Goal: Information Seeking & Learning: Learn about a topic

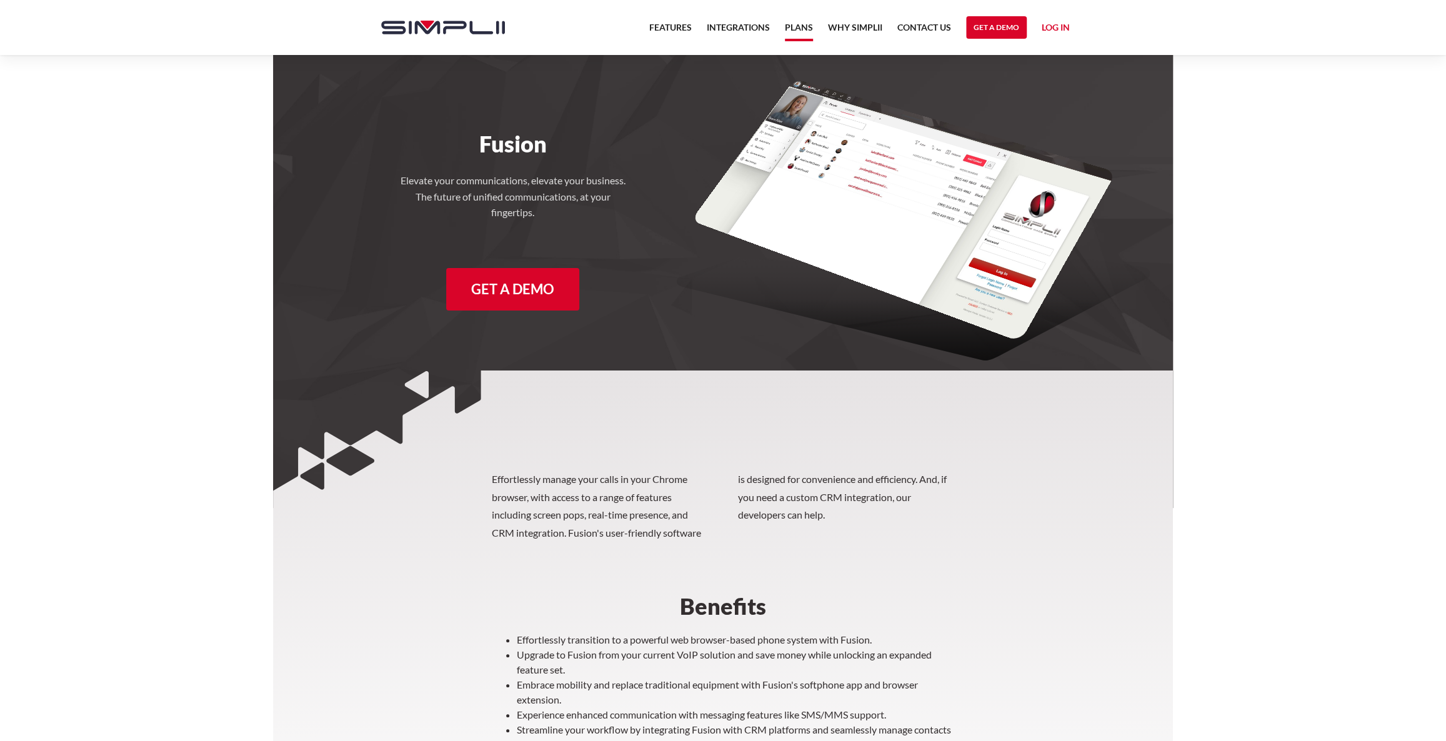
click at [799, 29] on link "Plans" at bounding box center [799, 30] width 28 height 21
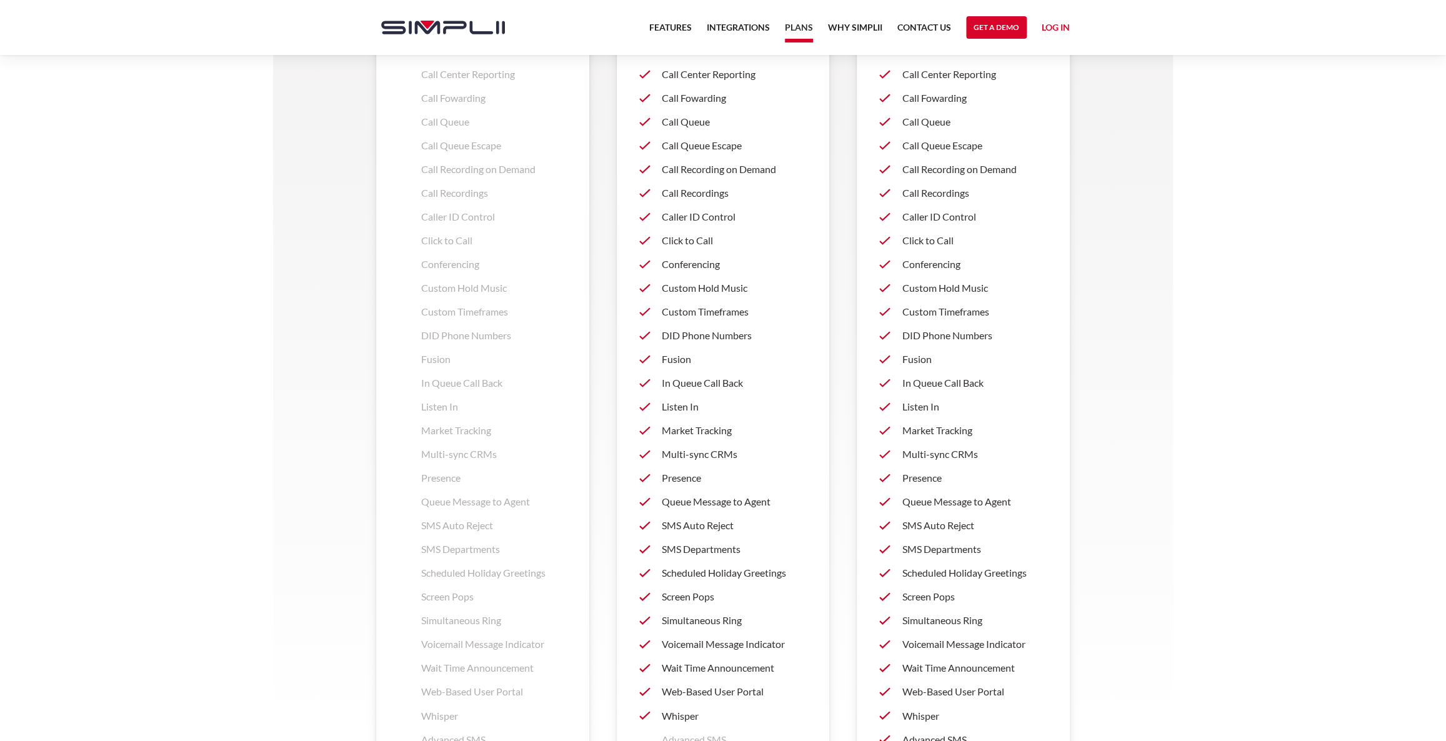
scroll to position [1306, 0]
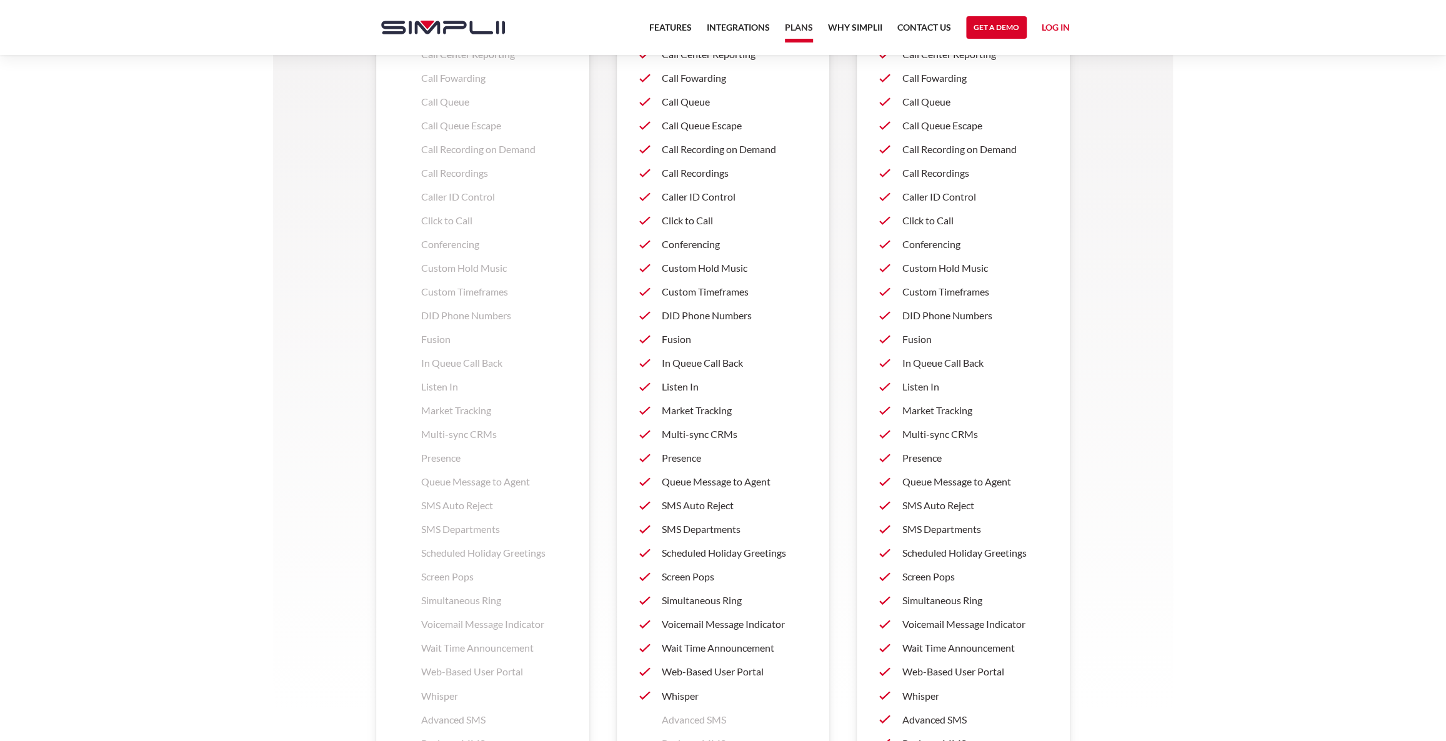
click at [916, 338] on p "Fusion" at bounding box center [975, 339] width 146 height 15
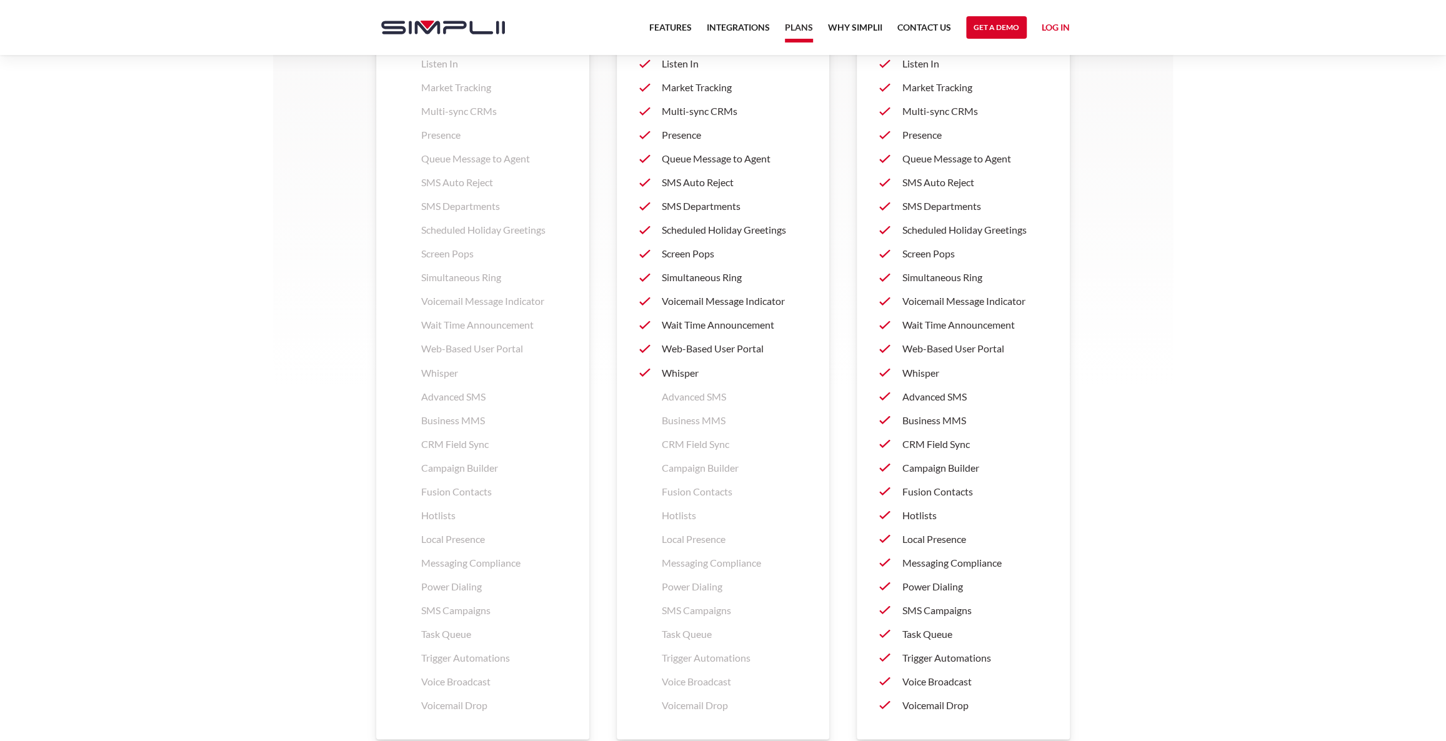
scroll to position [1647, 0]
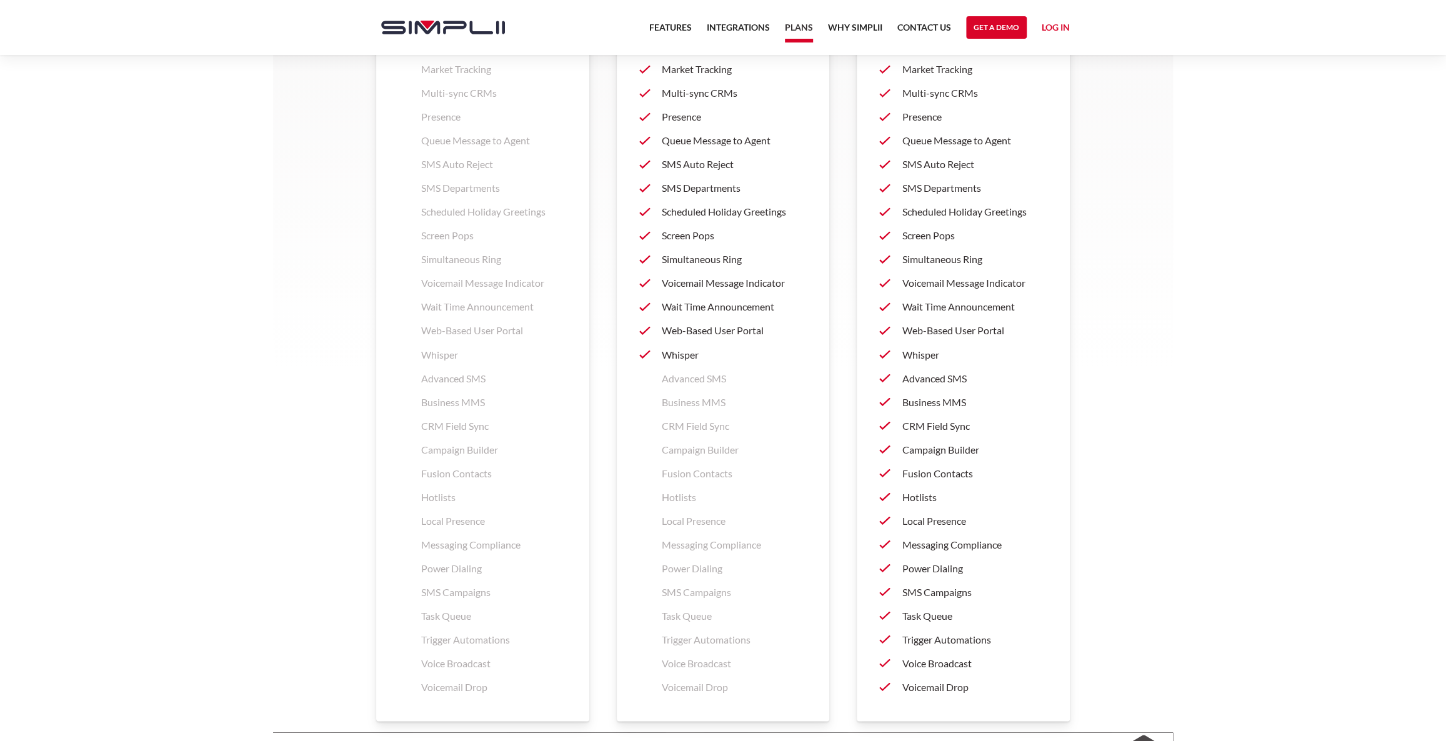
click at [906, 399] on p "Business MMS" at bounding box center [975, 401] width 146 height 15
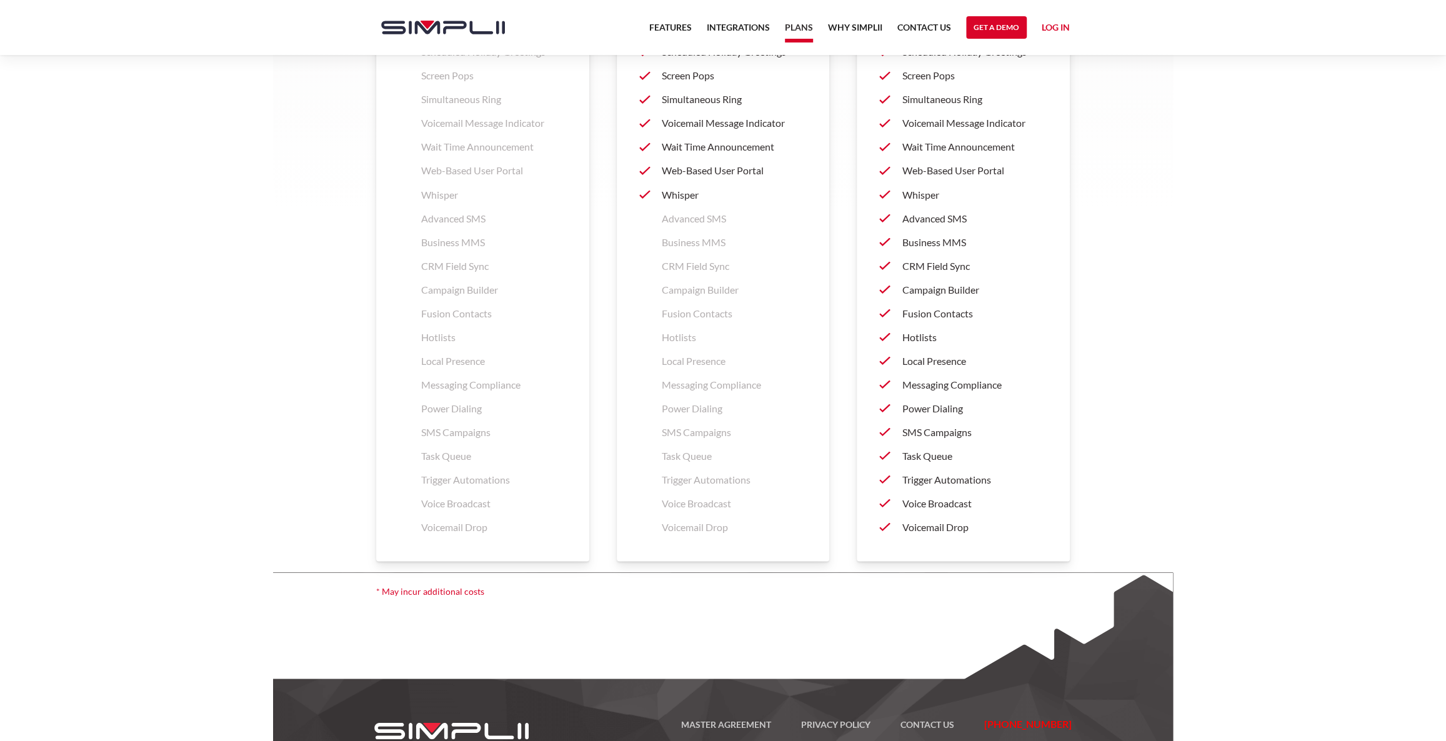
scroll to position [1818, 0]
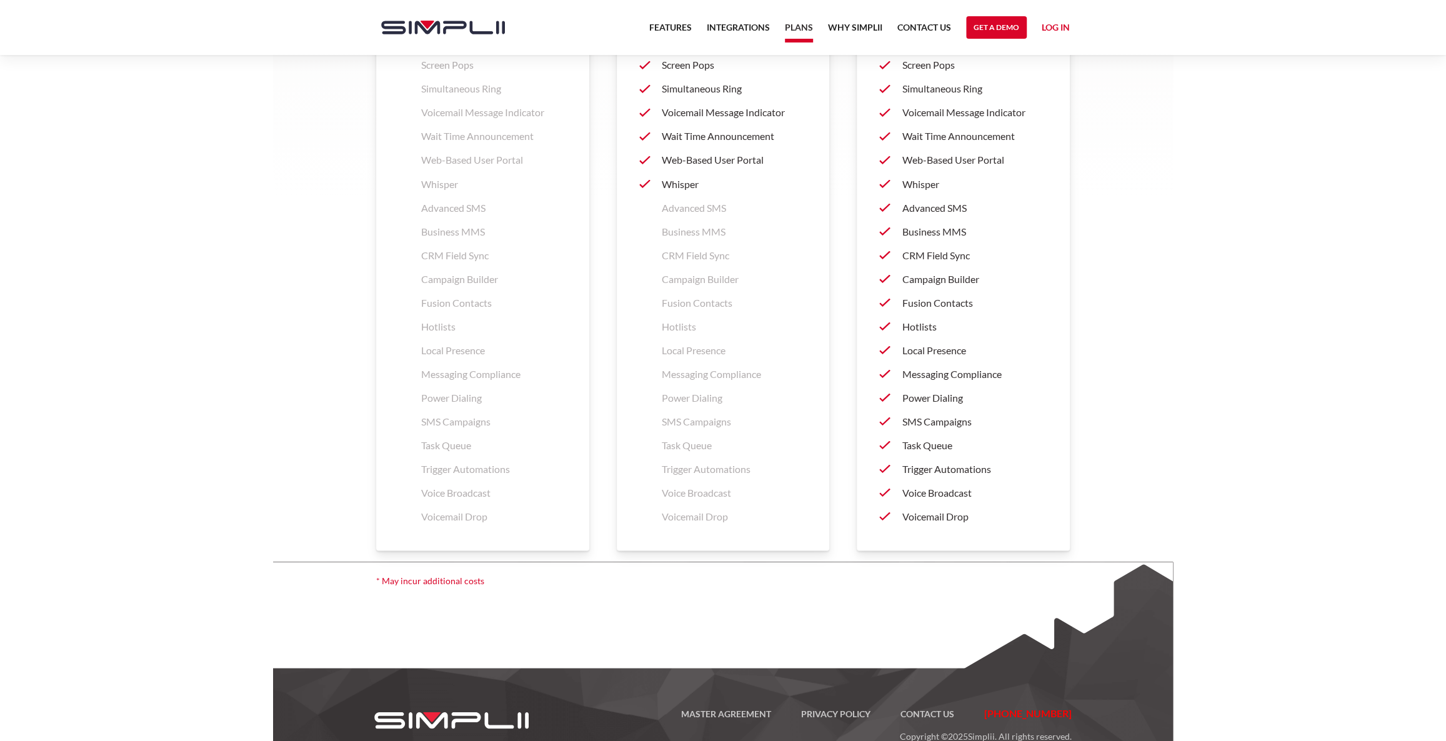
click at [924, 396] on p "Power Dialing" at bounding box center [975, 397] width 146 height 15
click at [945, 494] on p "Voice Broadcast" at bounding box center [975, 492] width 146 height 15
click at [945, 513] on p "Voicemail Drop" at bounding box center [975, 516] width 146 height 15
click at [967, 373] on p "Messaging Compliance" at bounding box center [975, 373] width 146 height 15
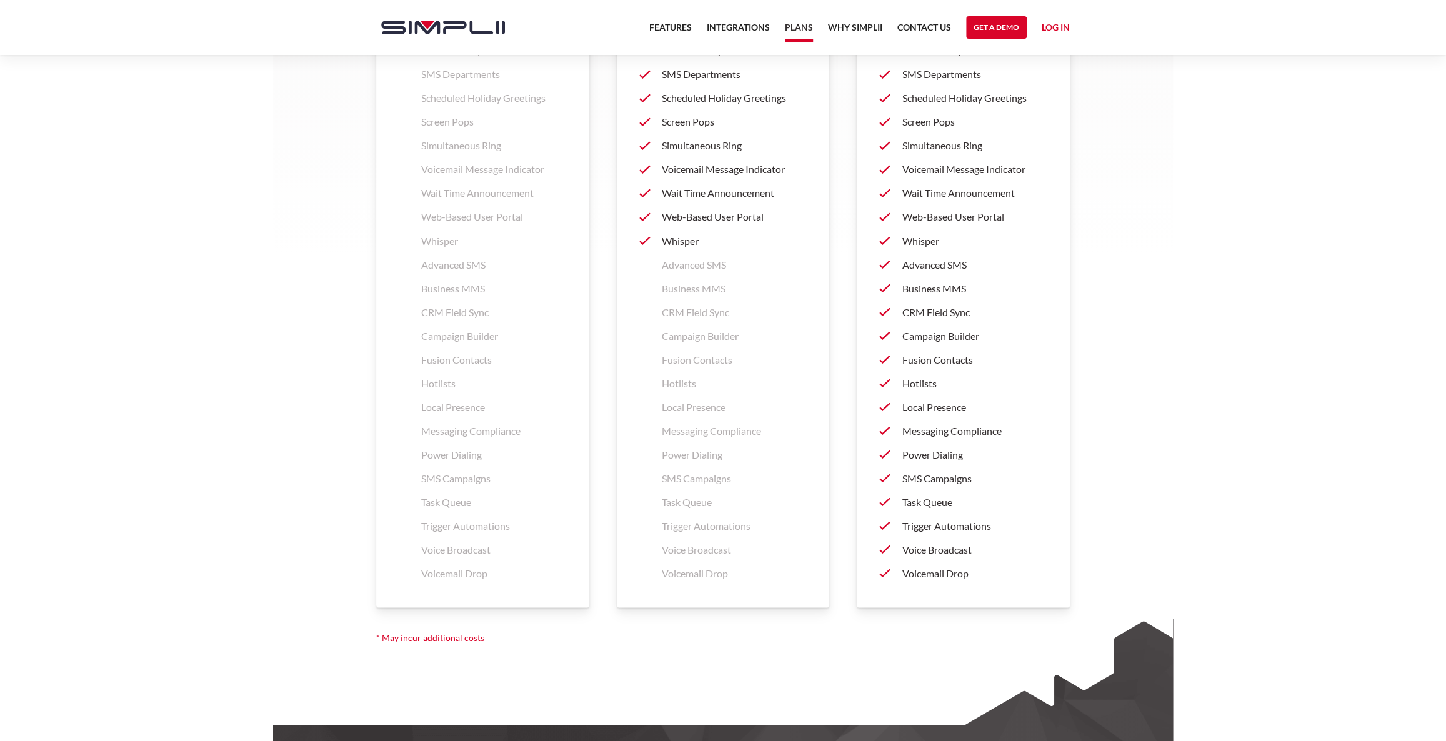
click at [927, 381] on p "Hotlists" at bounding box center [975, 383] width 146 height 15
click at [951, 362] on p "Fusion Contacts" at bounding box center [975, 359] width 146 height 15
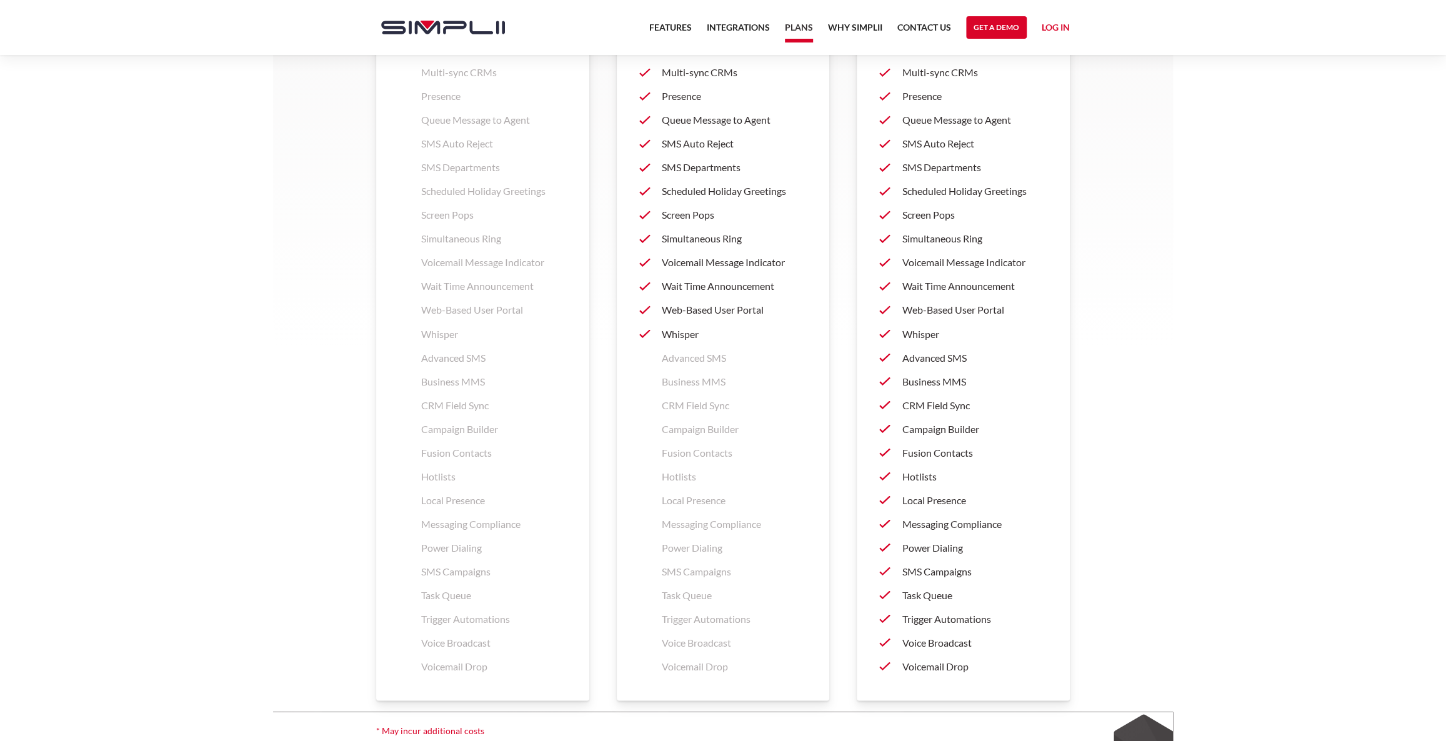
scroll to position [1647, 0]
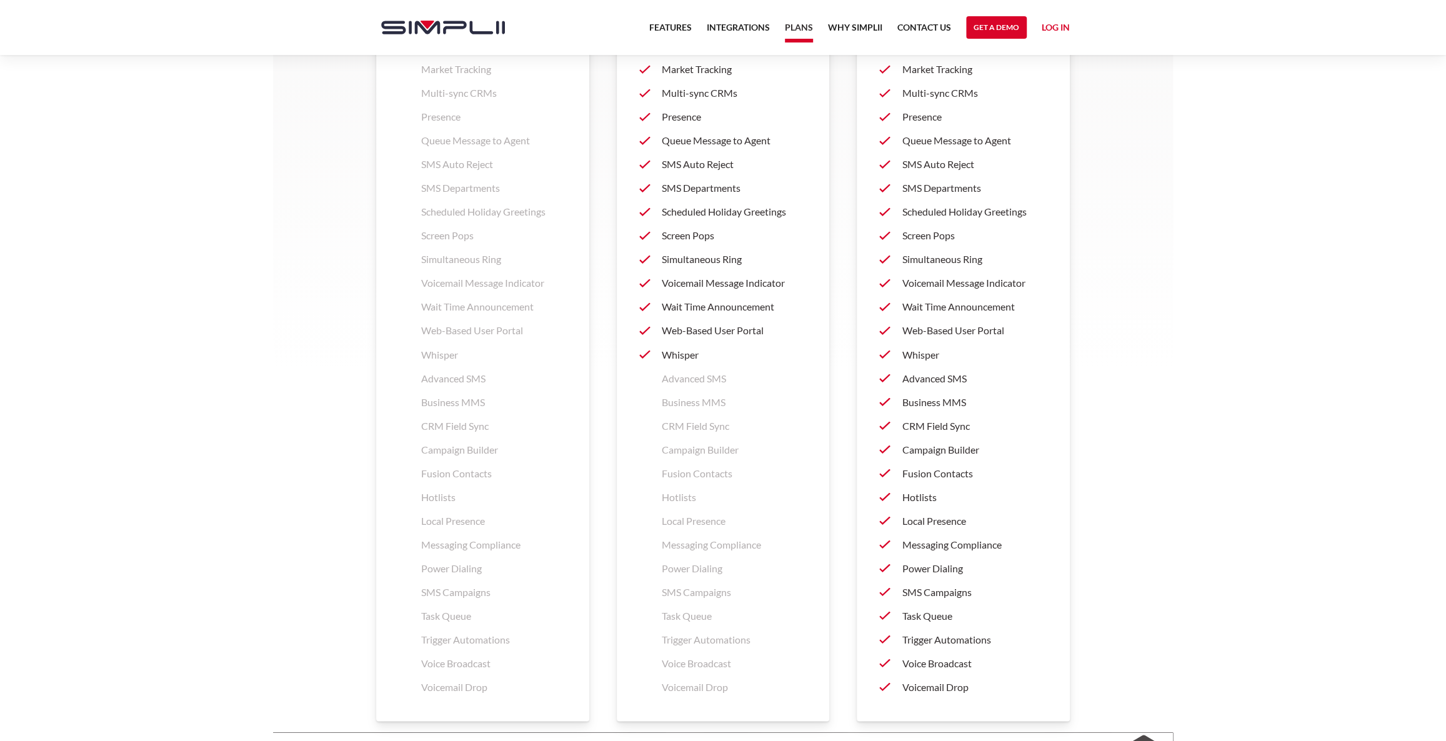
click at [930, 259] on p "Simultaneous Ring" at bounding box center [975, 259] width 146 height 15
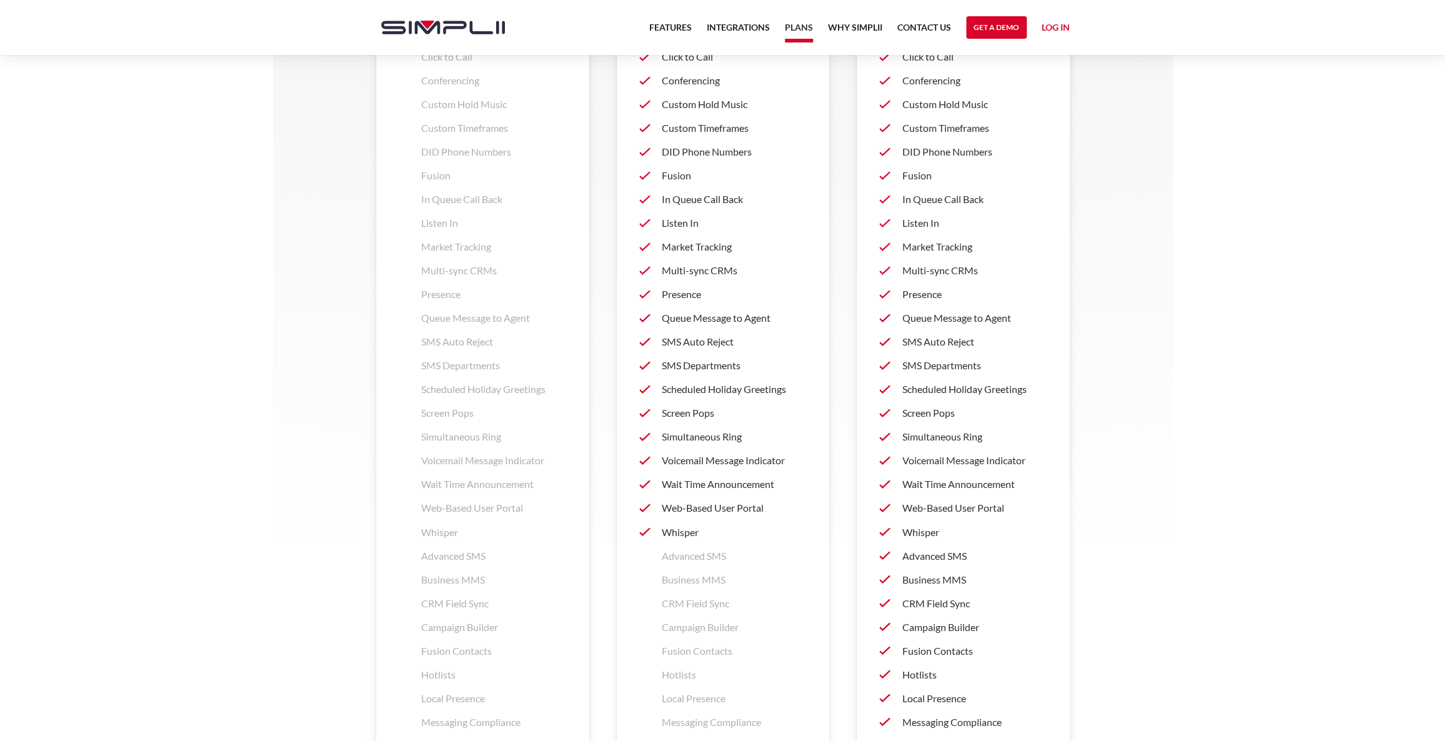
scroll to position [1450, 0]
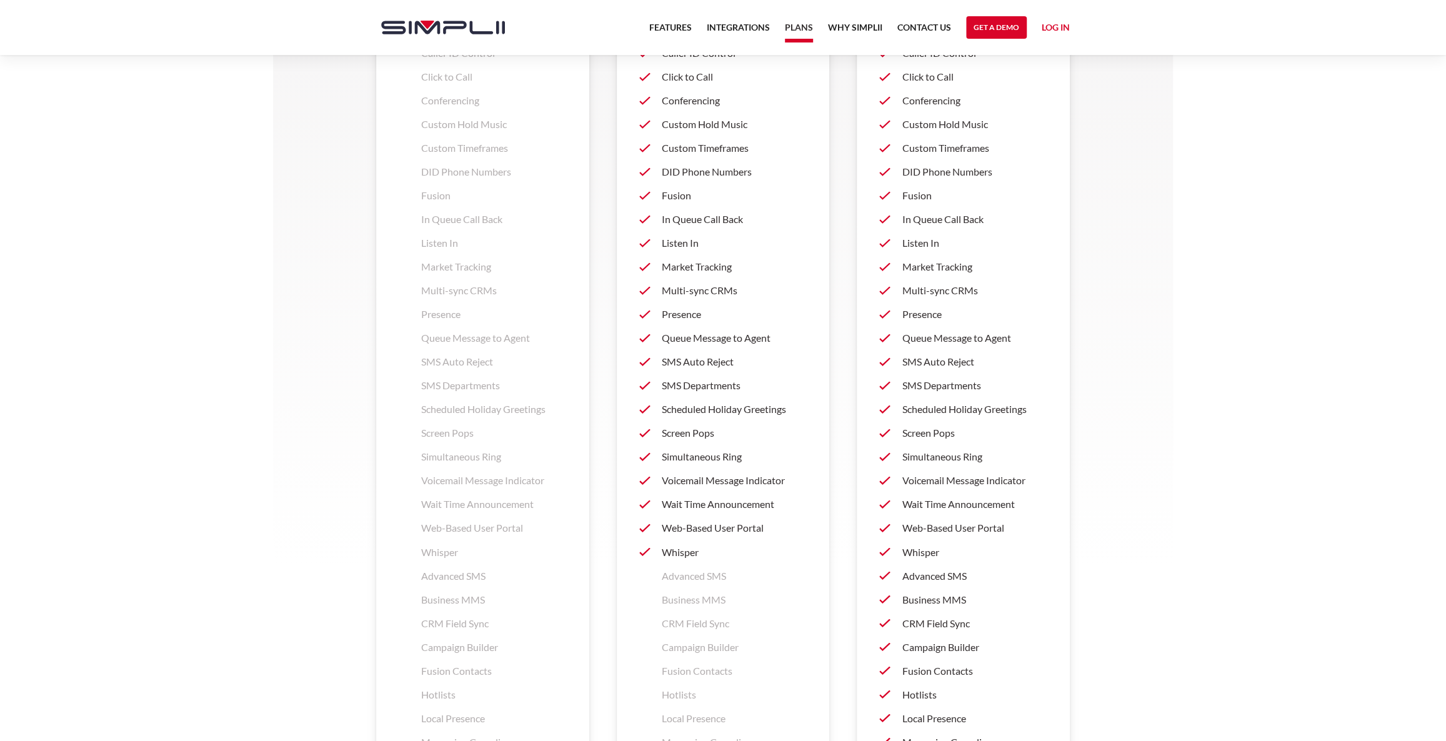
click at [947, 284] on p "Multi-sync CRMs" at bounding box center [975, 290] width 146 height 15
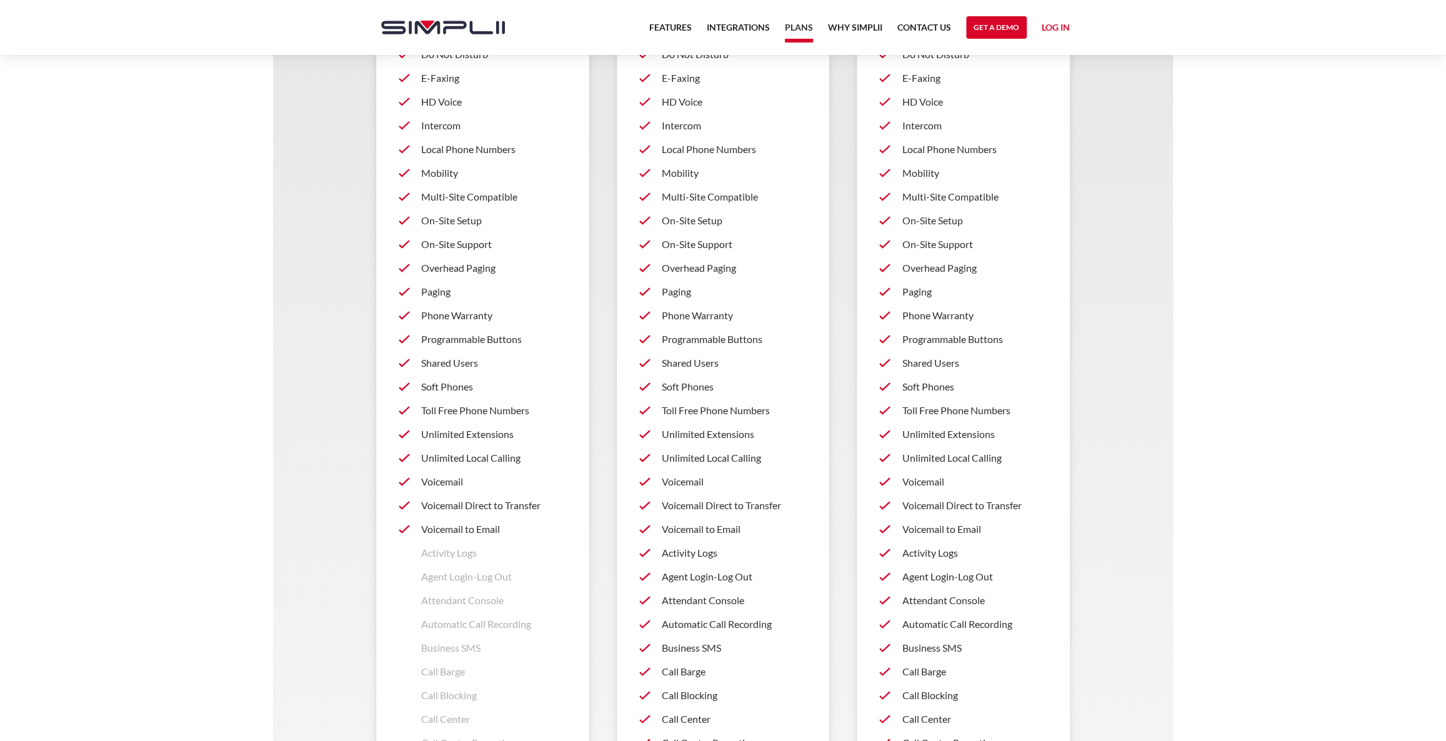
scroll to position [598, 0]
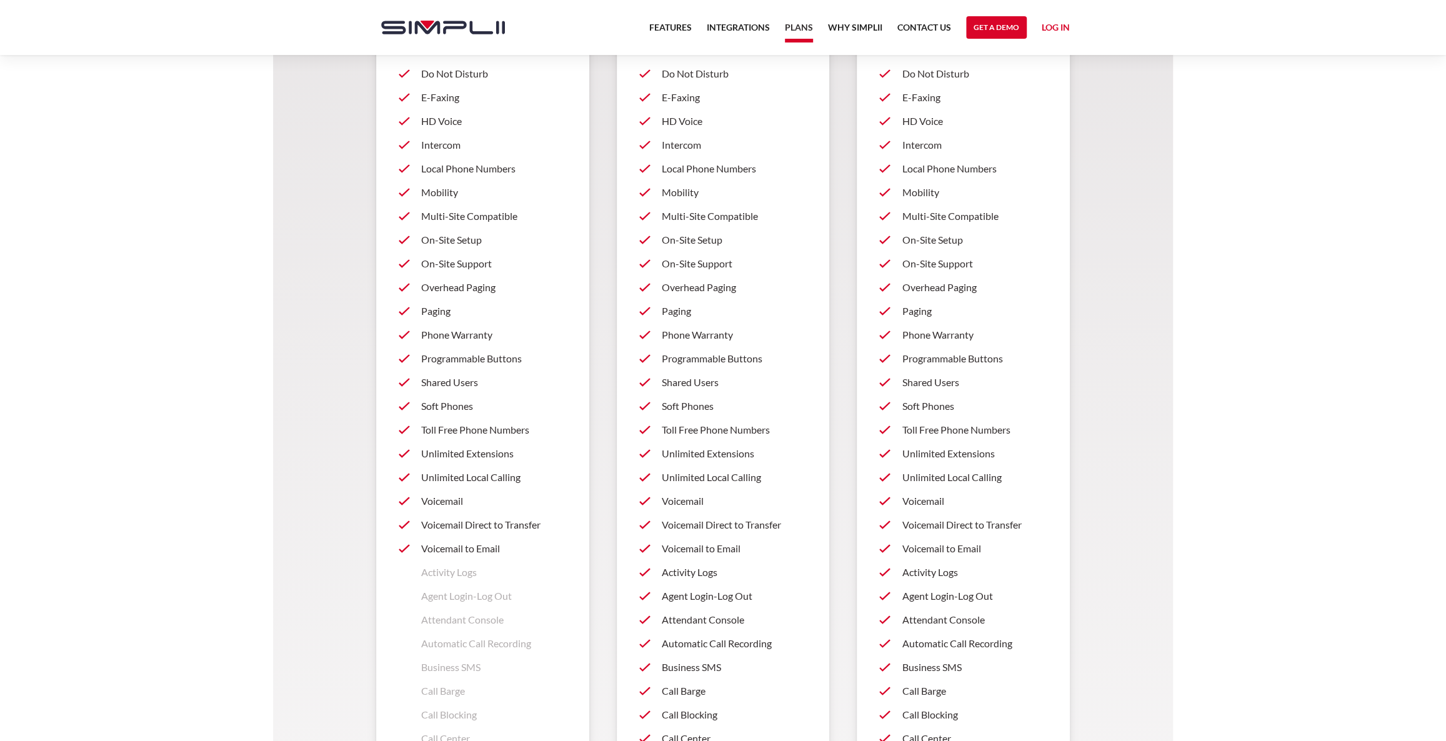
click at [916, 311] on p "Paging" at bounding box center [975, 311] width 146 height 15
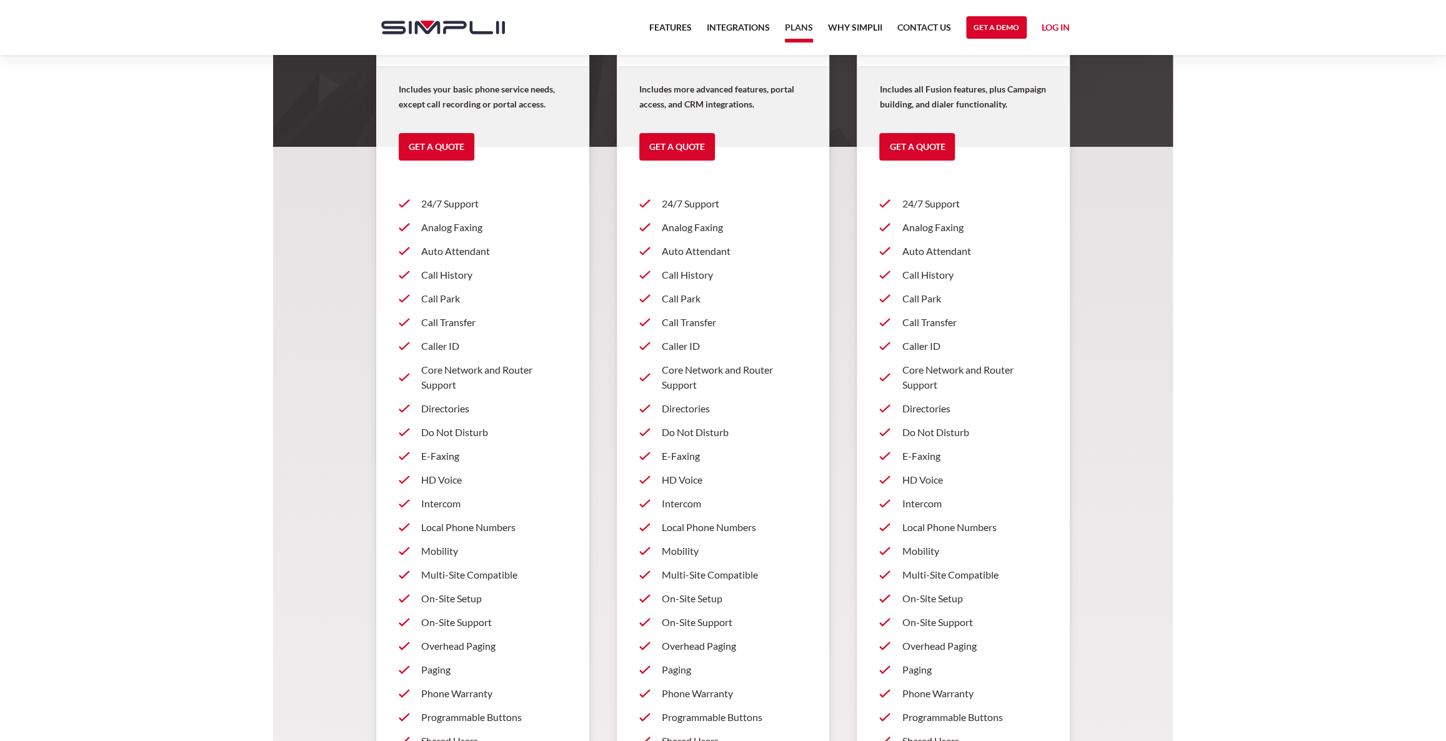
scroll to position [0, 0]
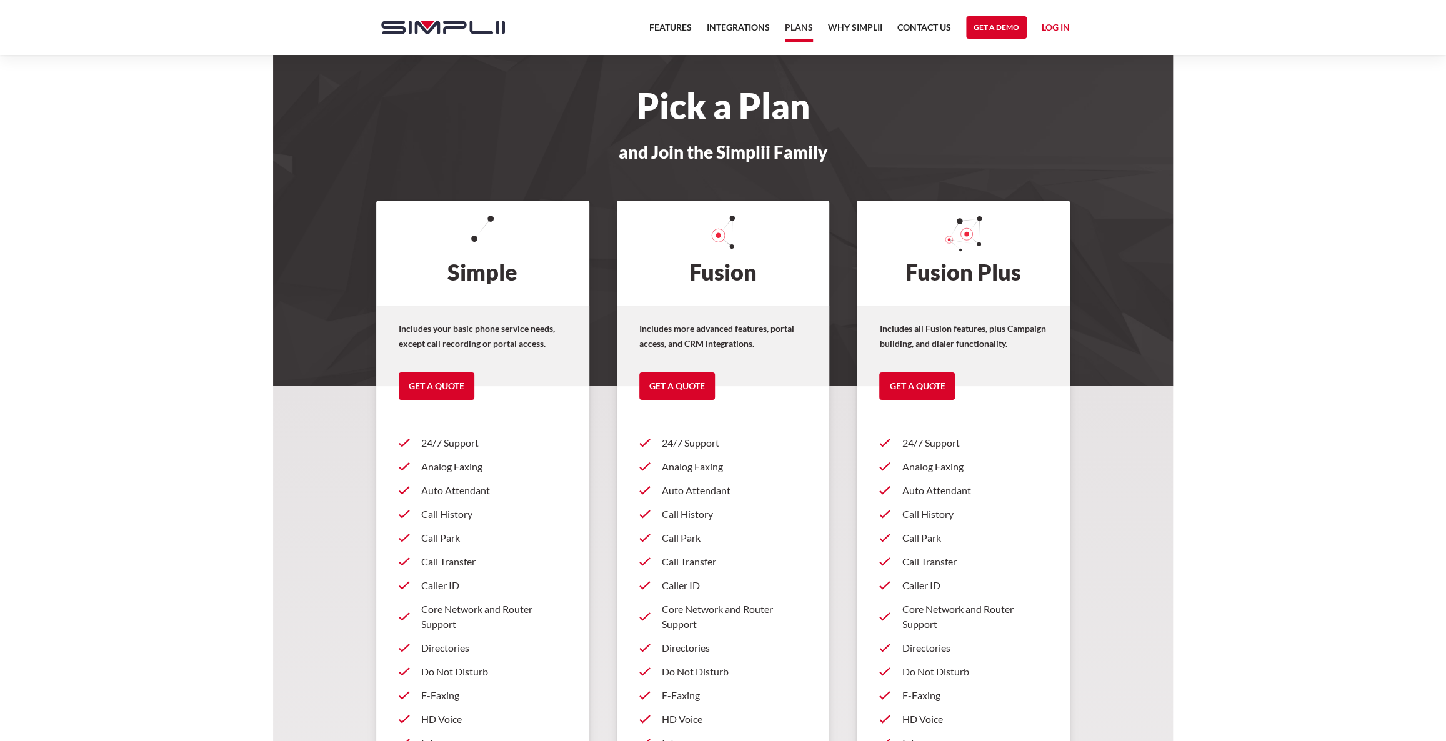
click at [1052, 31] on link "Log in" at bounding box center [1056, 29] width 28 height 19
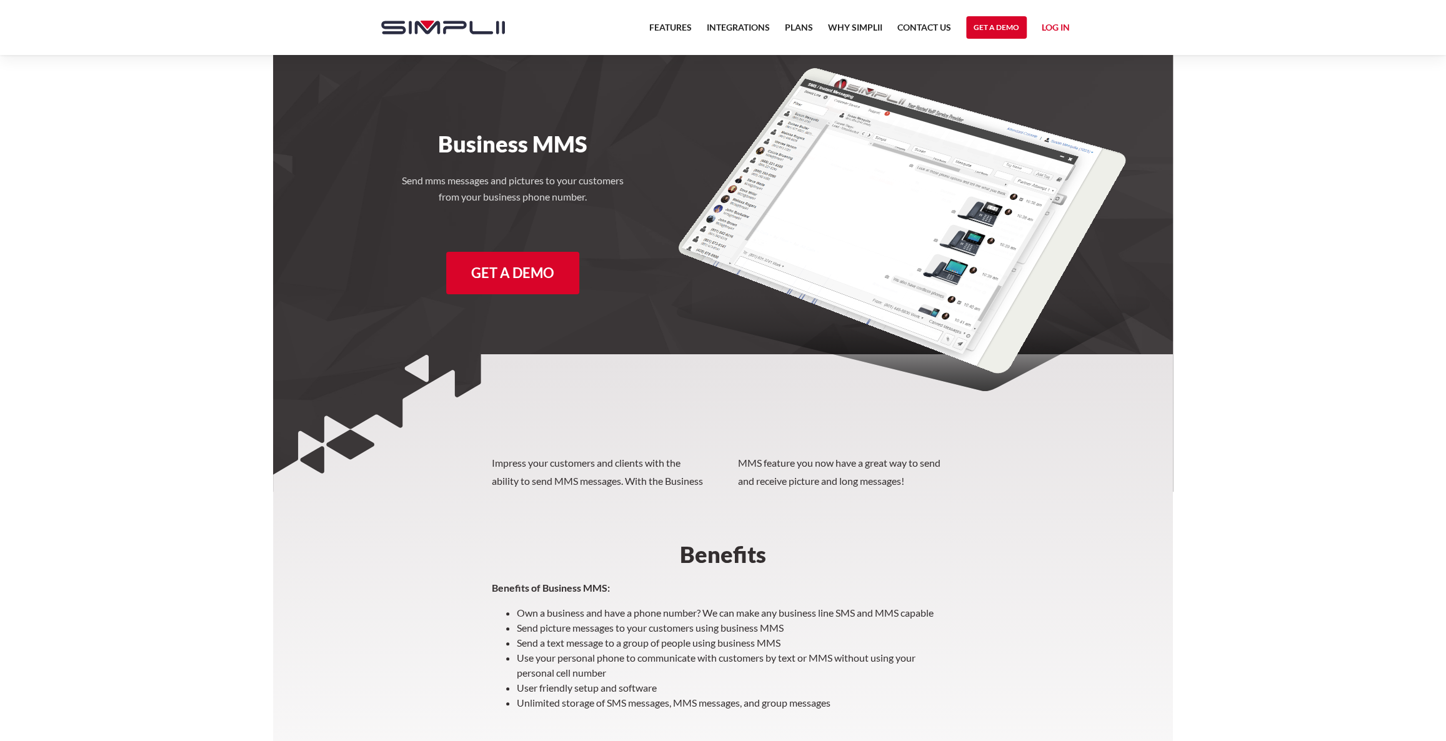
scroll to position [56, 0]
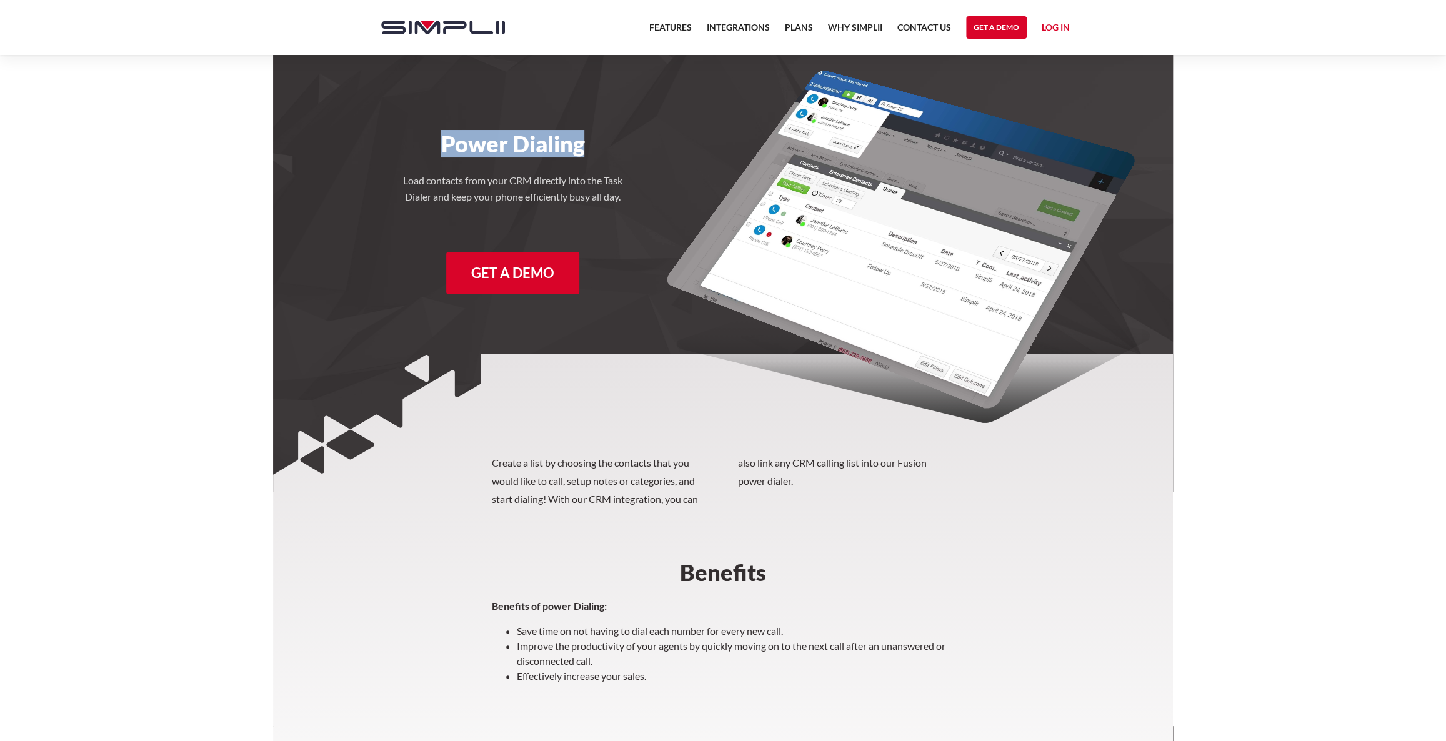
drag, startPoint x: 418, startPoint y: 152, endPoint x: 676, endPoint y: 154, distance: 257.5
click at [671, 153] on div "Power Dialing Load contacts from your CRM directly into the Task Dialer and kee…" at bounding box center [722, 179] width 721 height 249
click at [687, 161] on div "Power Dialing Load contacts from your CRM directly into the Task Dialer and kee…" at bounding box center [722, 179] width 721 height 249
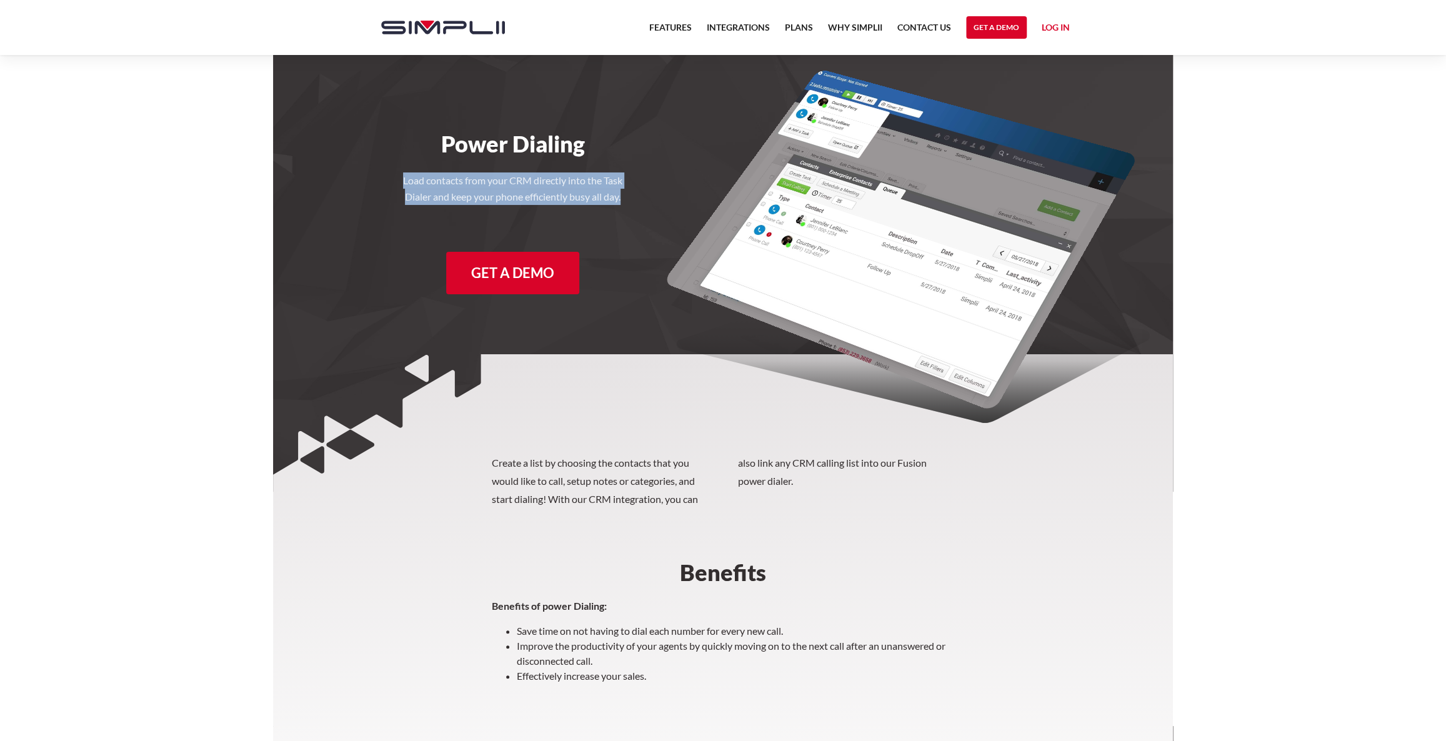
drag, startPoint x: 399, startPoint y: 181, endPoint x: 631, endPoint y: 189, distance: 232.7
click at [631, 189] on div "Power Dialing Load contacts from your CRM directly into the Task Dialer and kee…" at bounding box center [512, 179] width 301 height 249
click at [712, 317] on img at bounding box center [913, 370] width 474 height 106
click at [636, 196] on div "Power Dialing Load contacts from your CRM directly into the Task Dialer and kee…" at bounding box center [512, 179] width 301 height 249
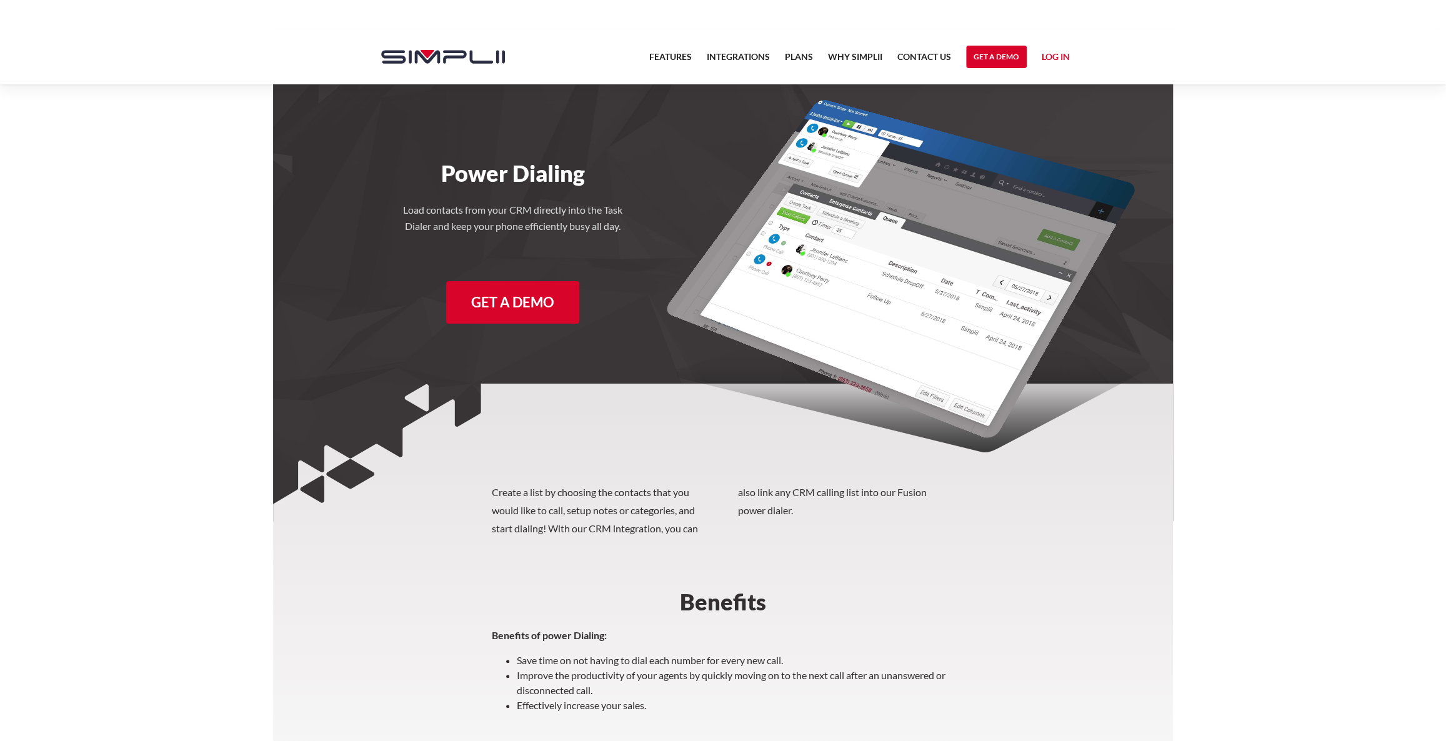
click at [1253, 254] on body "Features Integrations PRoducts Plans Why Simplii Contact US Master Agreement Ge…" at bounding box center [723, 497] width 1446 height 937
click at [1276, 274] on body "Features Integrations PRoducts Plans Why Simplii Contact US Master Agreement Ge…" at bounding box center [723, 497] width 1446 height 937
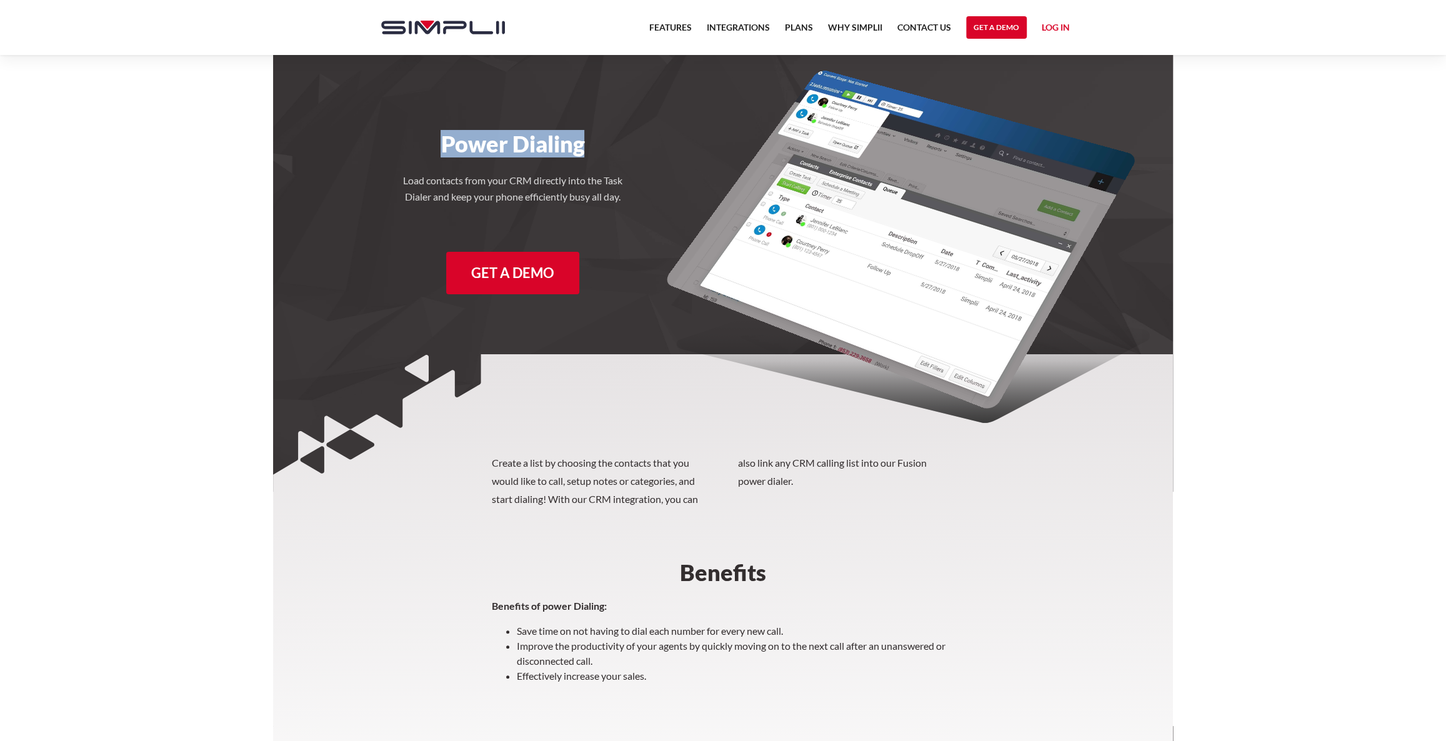
drag, startPoint x: 443, startPoint y: 152, endPoint x: 624, endPoint y: 146, distance: 181.4
click at [624, 146] on h1 "Power Dialing" at bounding box center [513, 143] width 288 height 27
click at [199, 363] on body "Features Integrations PRoducts Plans Why Simplii Contact US Master Agreement Ge…" at bounding box center [723, 468] width 1446 height 937
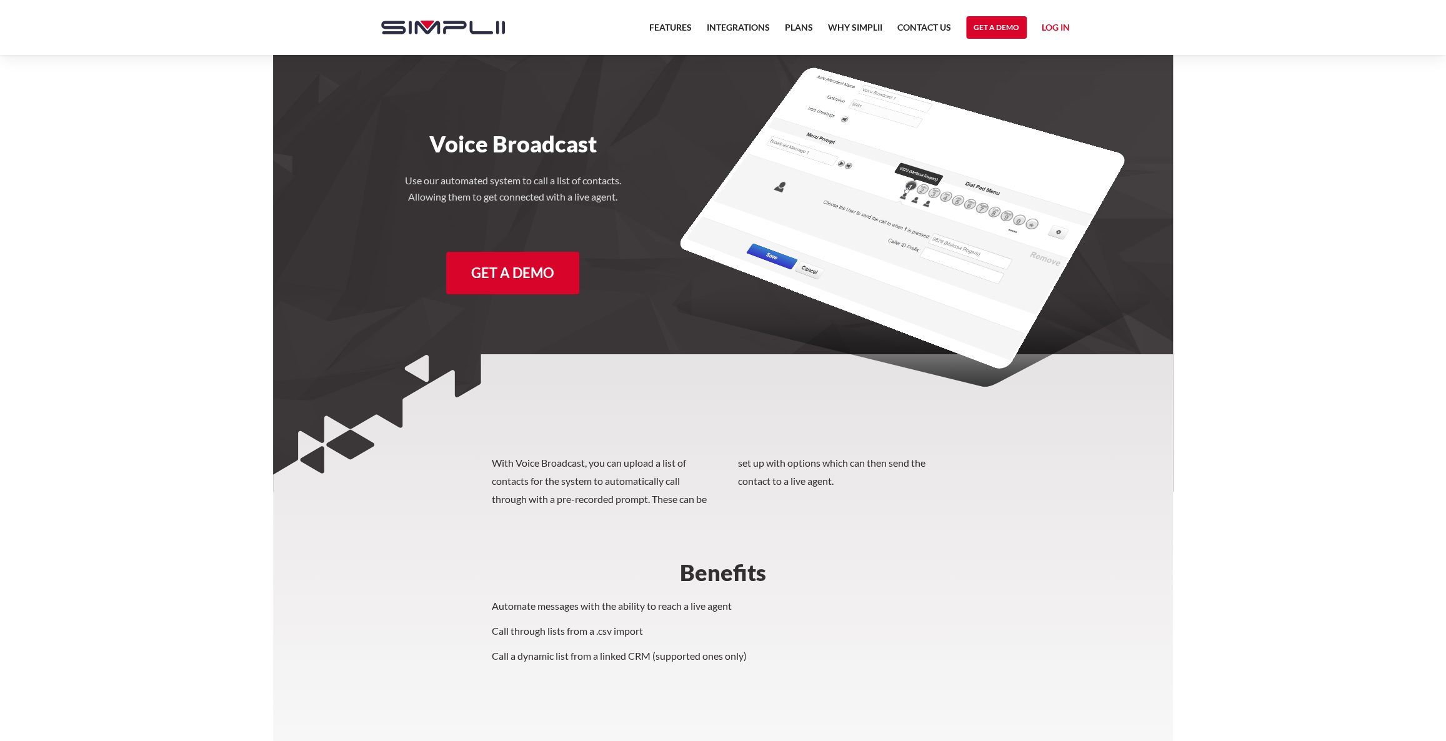
click at [1073, 452] on section "With Voice Broadcast, you can upload a list of contacts for the system to autom…" at bounding box center [723, 624] width 900 height 541
click at [881, 544] on section "With Voice Broadcast, you can upload a list of contacts for the system to autom…" at bounding box center [723, 624] width 900 height 541
drag, startPoint x: 441, startPoint y: 141, endPoint x: 642, endPoint y: 125, distance: 202.5
click at [642, 125] on div "Voice Broadcast Use our automated system to call a list of contacts. Allowing t…" at bounding box center [512, 179] width 301 height 249
click at [1184, 241] on body "Features Integrations PRoducts Plans Why Simplii Contact US Master Agreement Ge…" at bounding box center [723, 485] width 1446 height 971
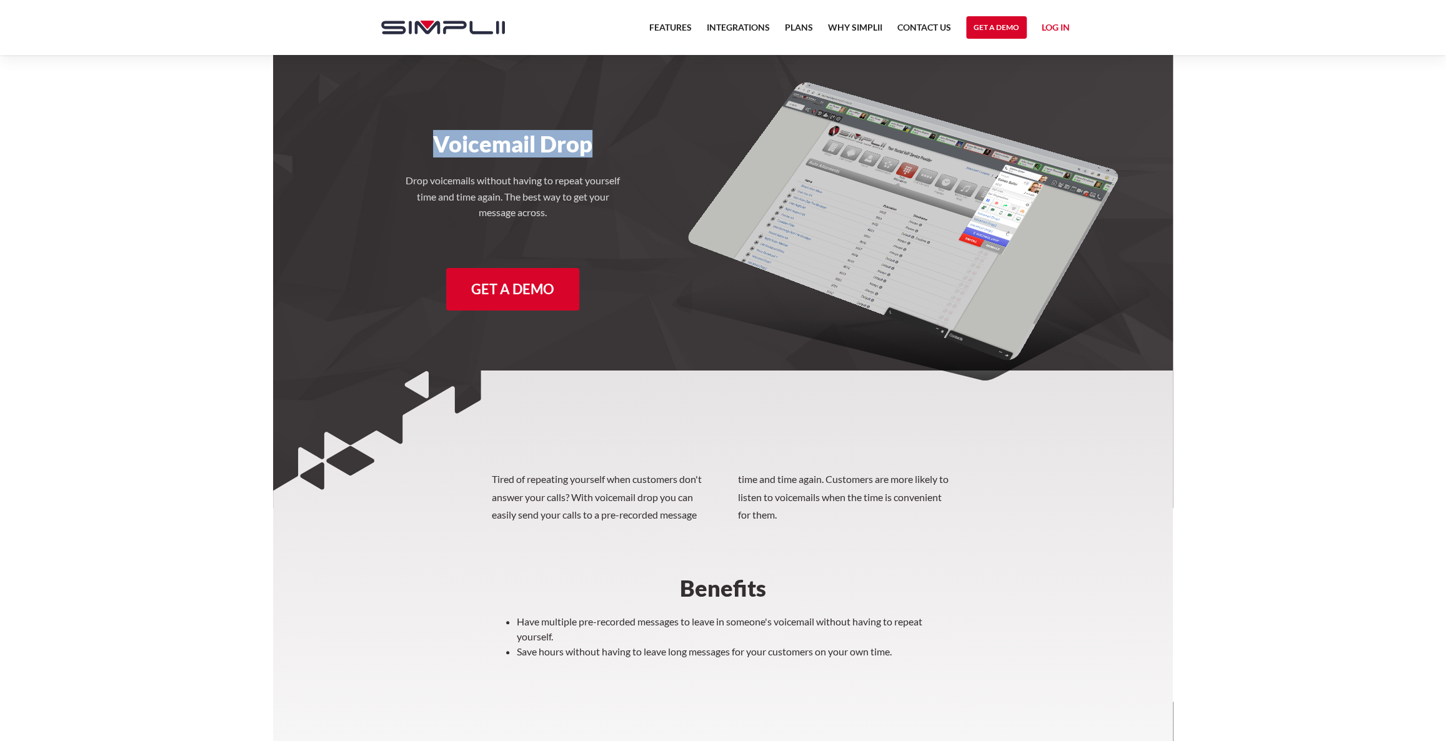
drag, startPoint x: 425, startPoint y: 149, endPoint x: 619, endPoint y: 156, distance: 194.5
click at [619, 156] on h1 "Voicemail Drop" at bounding box center [513, 143] width 288 height 27
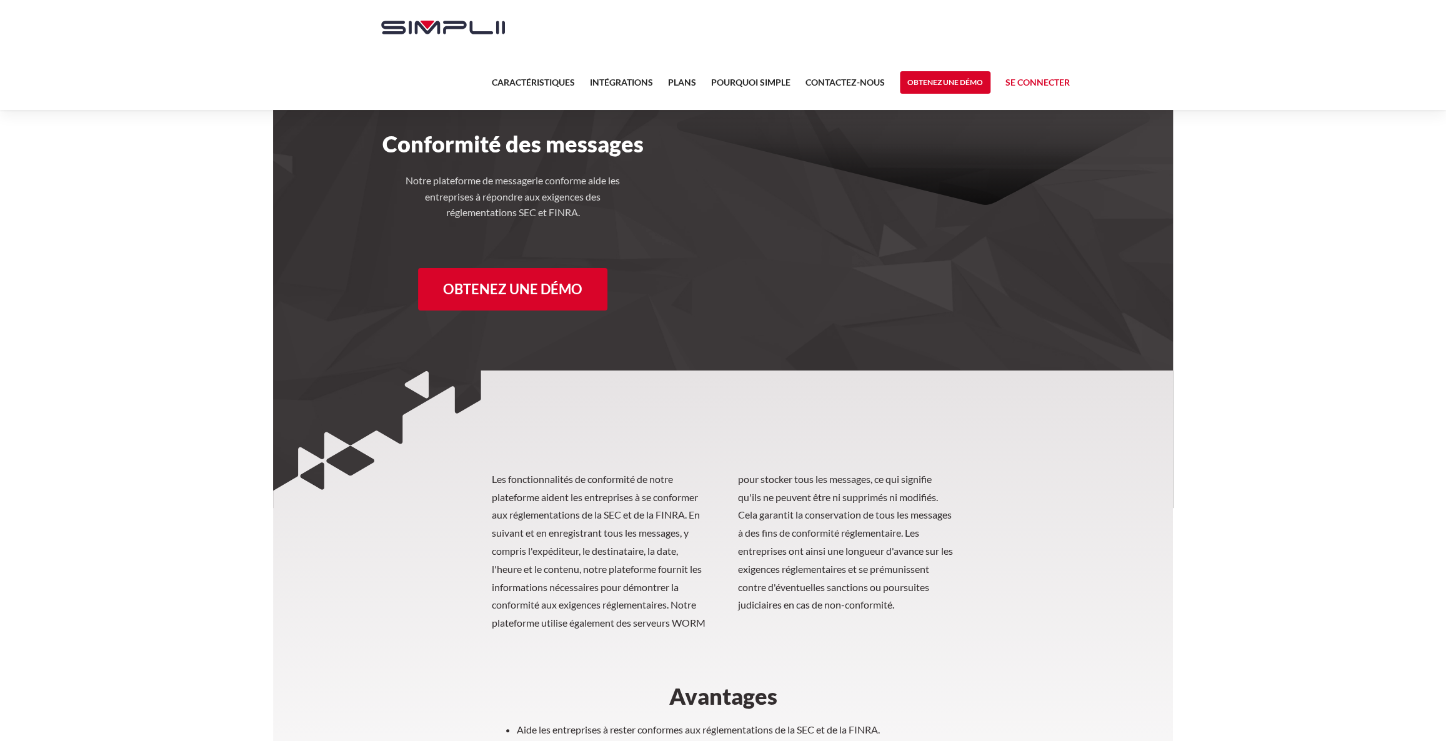
click at [943, 489] on p "Les fonctionnalités de conformité de notre plateforme aident les entreprises à …" at bounding box center [723, 552] width 462 height 162
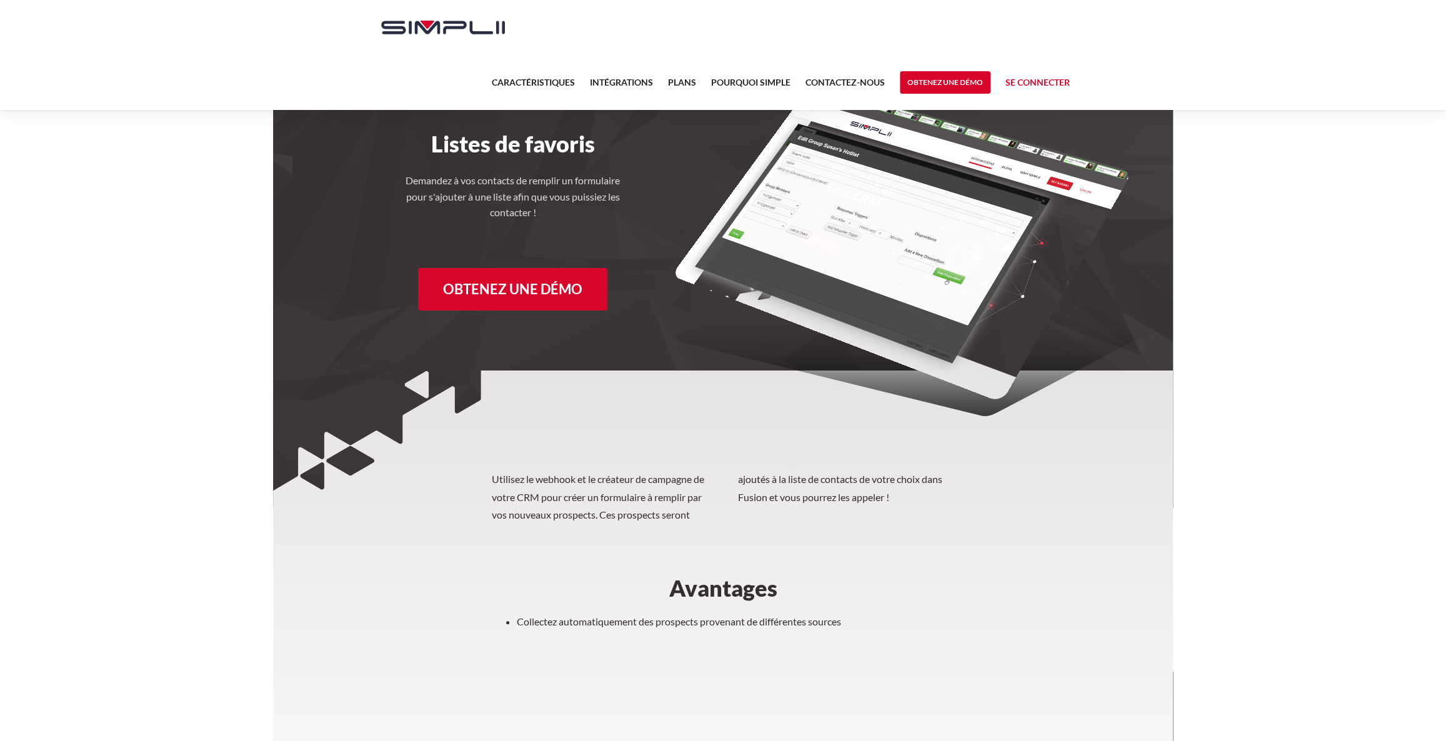
click at [951, 518] on p "Utilisez le webhook et le créateur de campagne de votre CRM pour créer un formu…" at bounding box center [723, 498] width 462 height 54
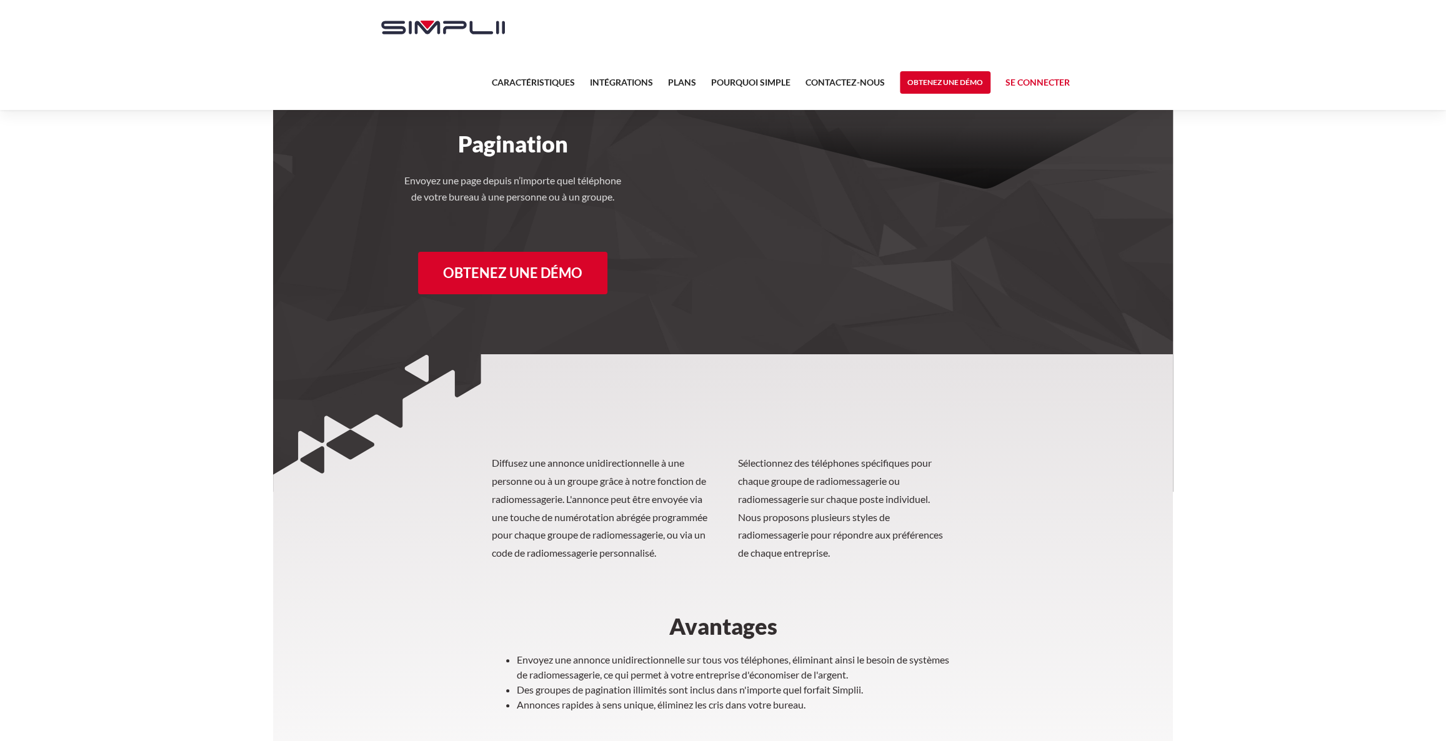
click at [634, 406] on section "Diffusez une annonce unidirectionnelle à une personne ou à un groupe grâce à no…" at bounding box center [723, 622] width 900 height 537
click at [991, 579] on section "Diffusez une annonce unidirectionnelle à une personne ou à un groupe grâce à no…" at bounding box center [723, 622] width 900 height 537
click at [684, 86] on font "Plans" at bounding box center [682, 82] width 28 height 11
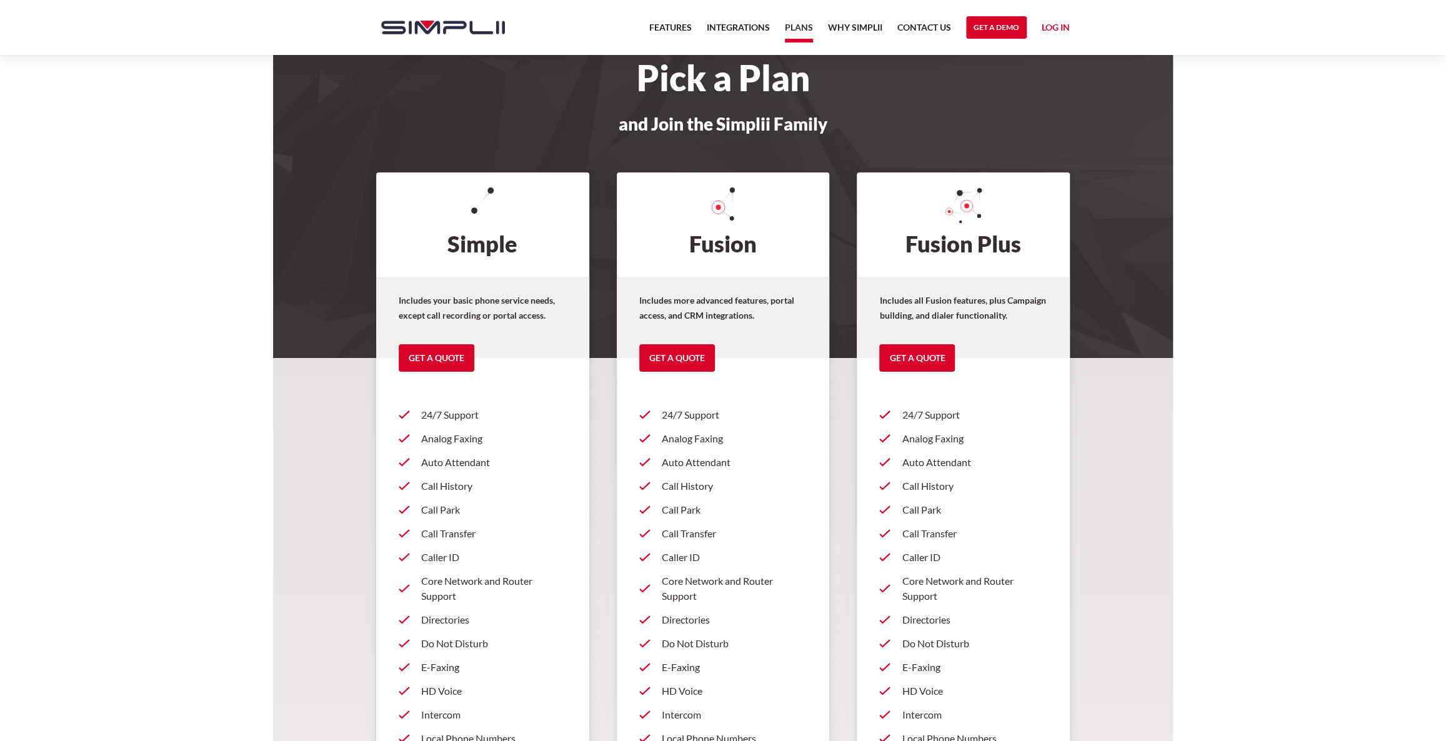
scroll to position [56, 0]
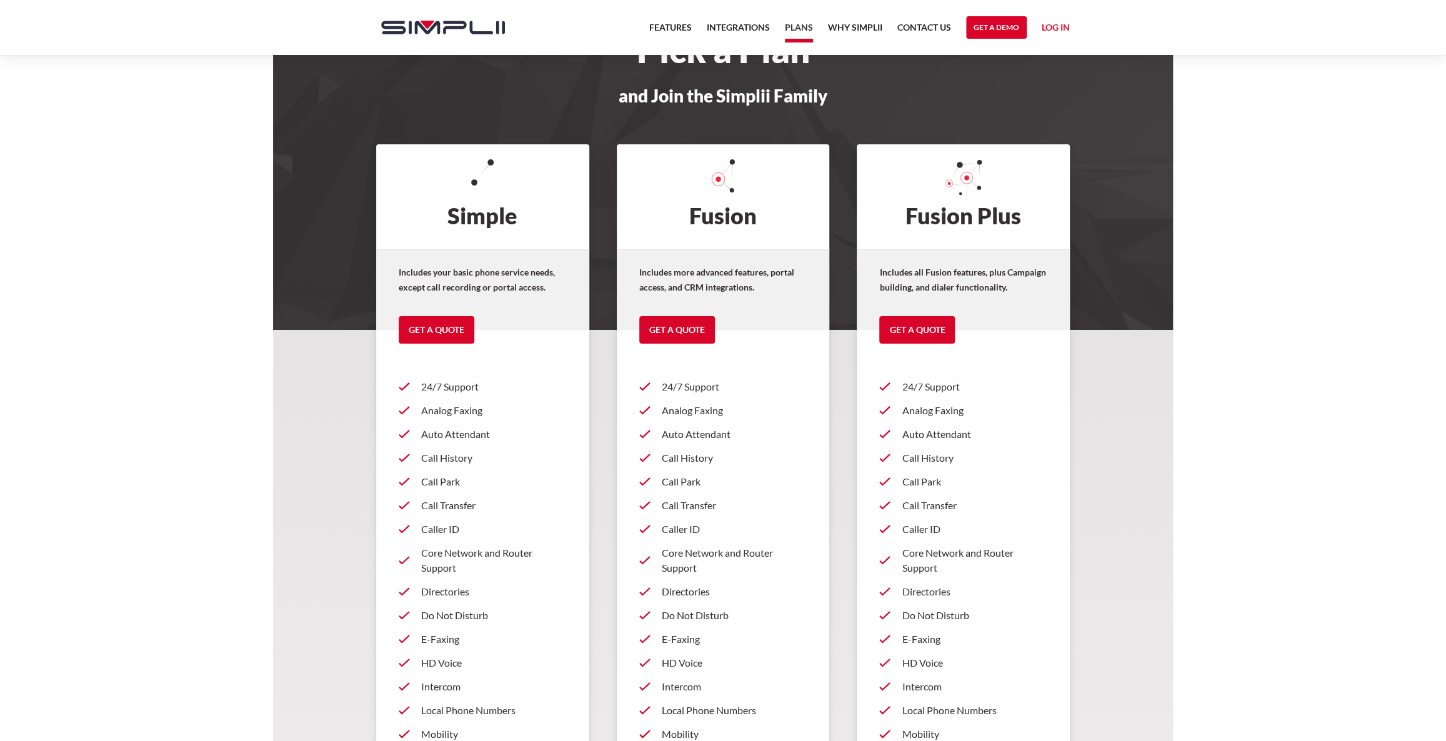
click at [954, 409] on p "Analog Faxing" at bounding box center [975, 410] width 146 height 15
click at [940, 433] on p "Auto Attendant" at bounding box center [975, 434] width 146 height 15
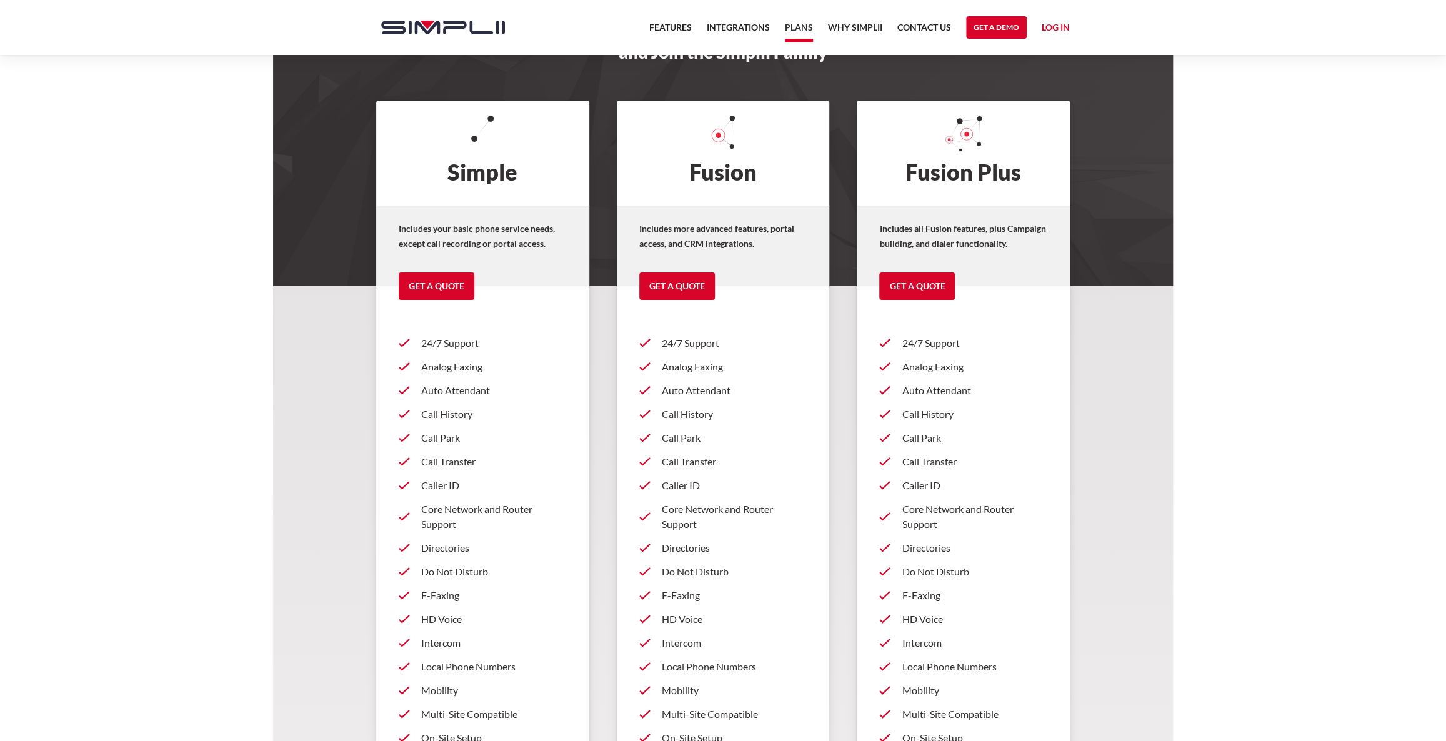
scroll to position [170, 0]
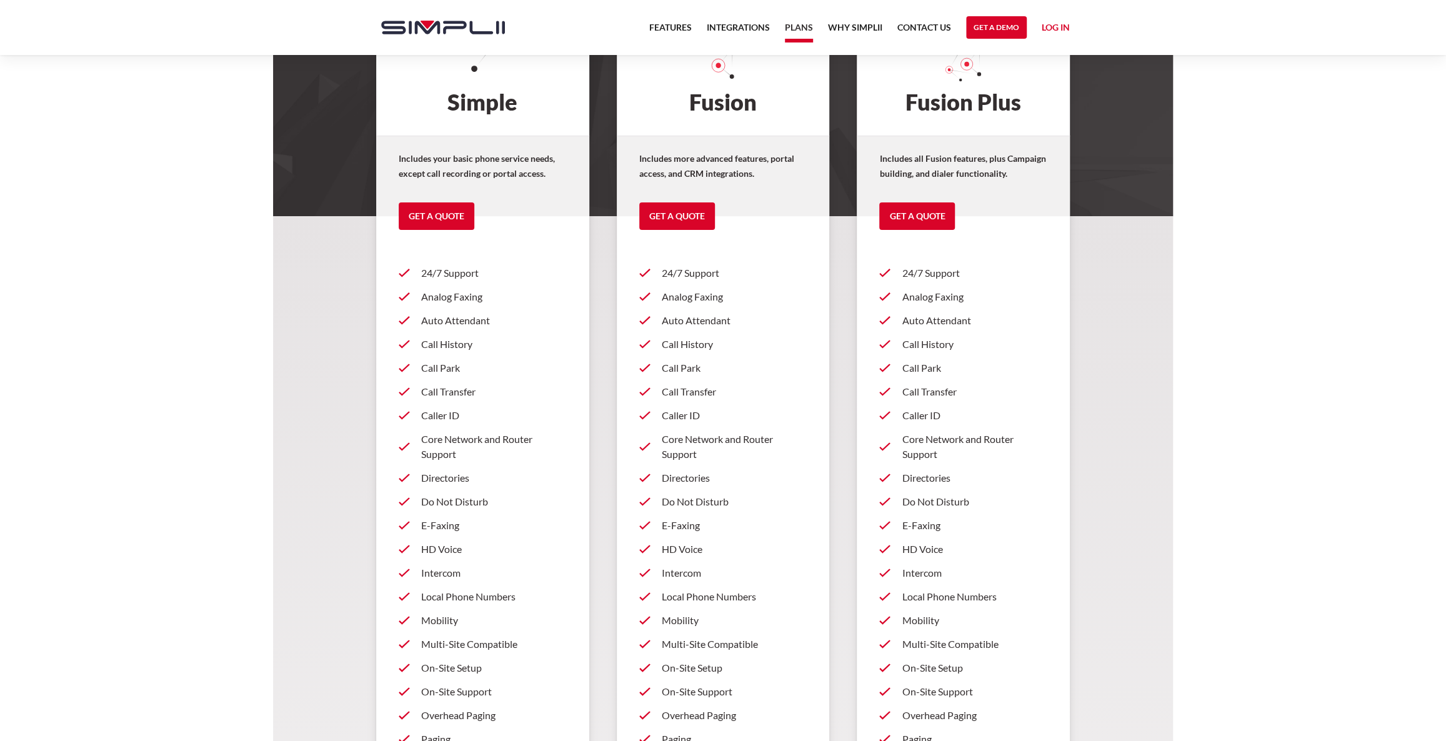
click at [939, 667] on p "On-Site Setup" at bounding box center [975, 668] width 146 height 15
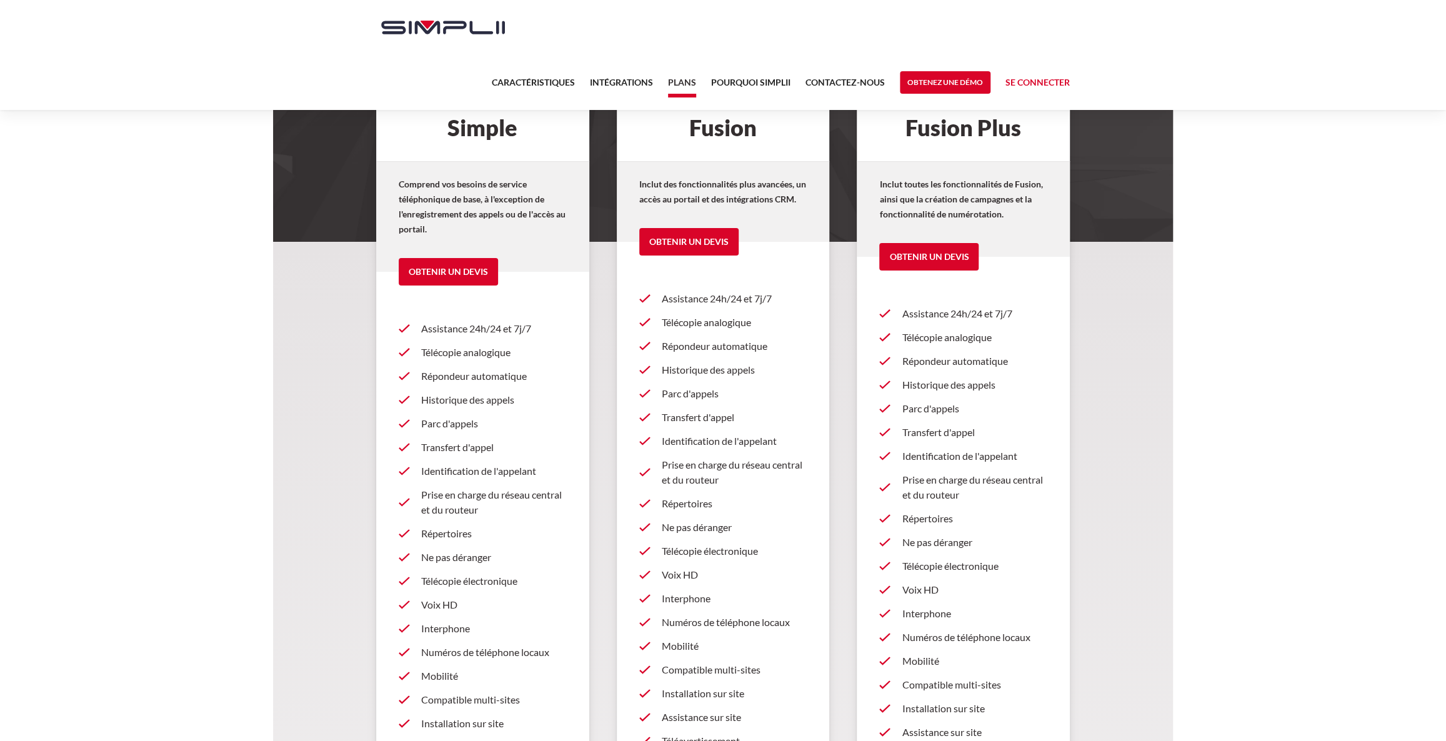
scroll to position [0, 0]
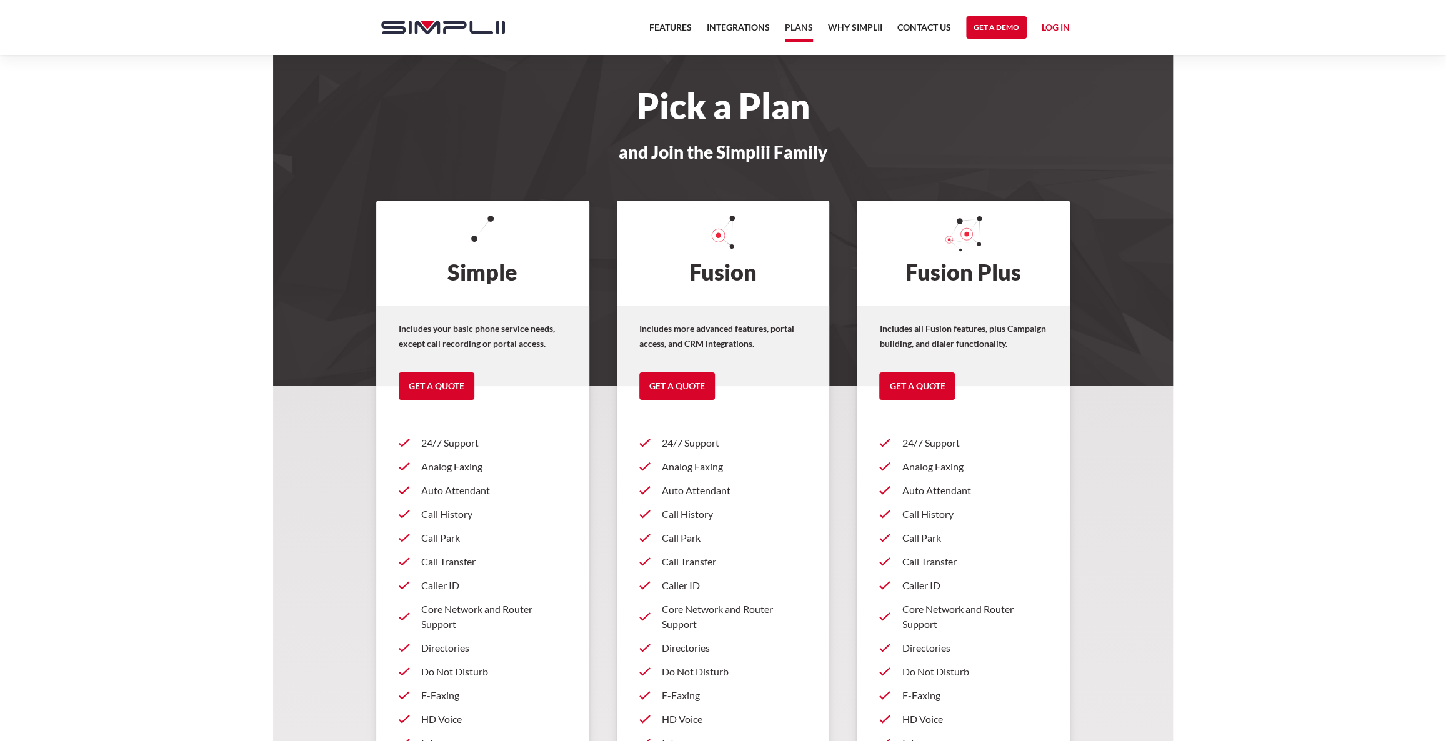
click at [1036, 475] on link "Analog Faxing" at bounding box center [963, 467] width 168 height 24
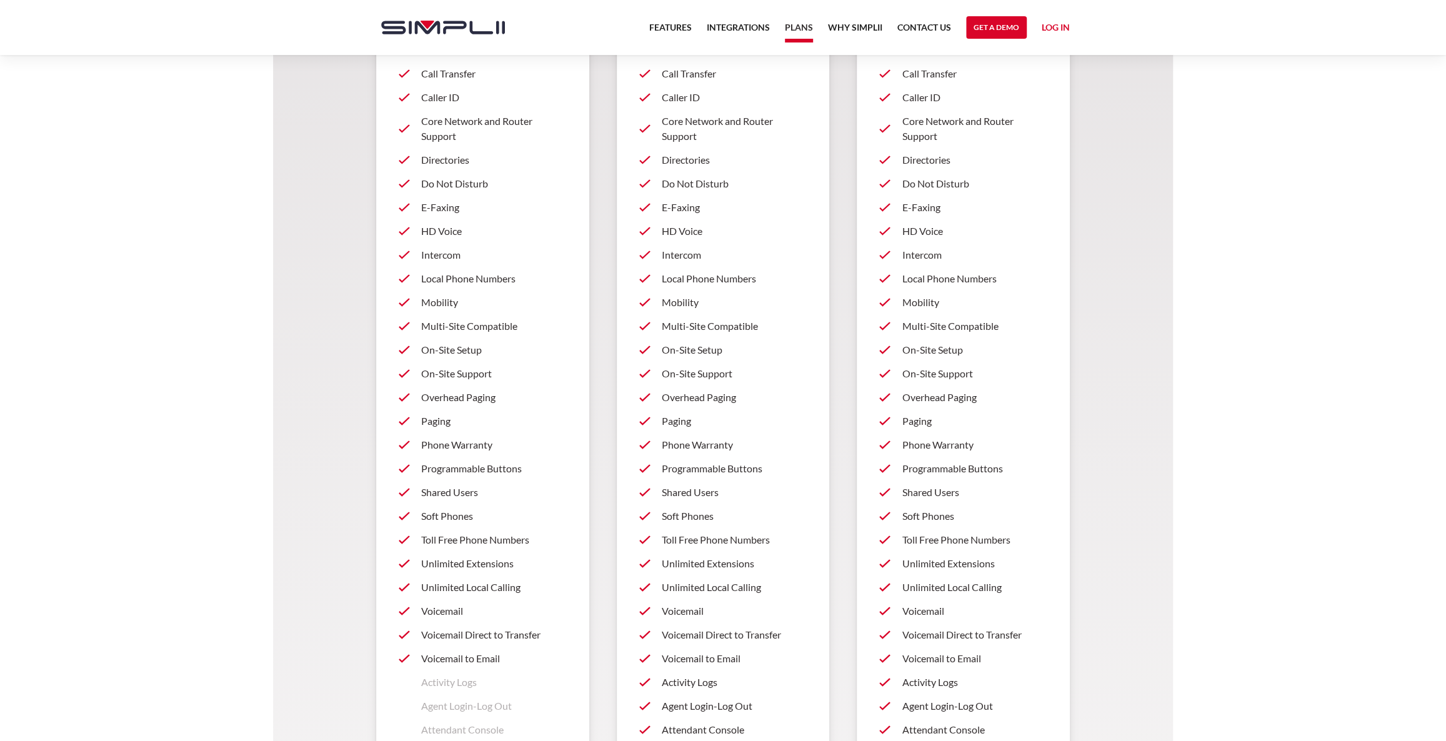
scroll to position [511, 0]
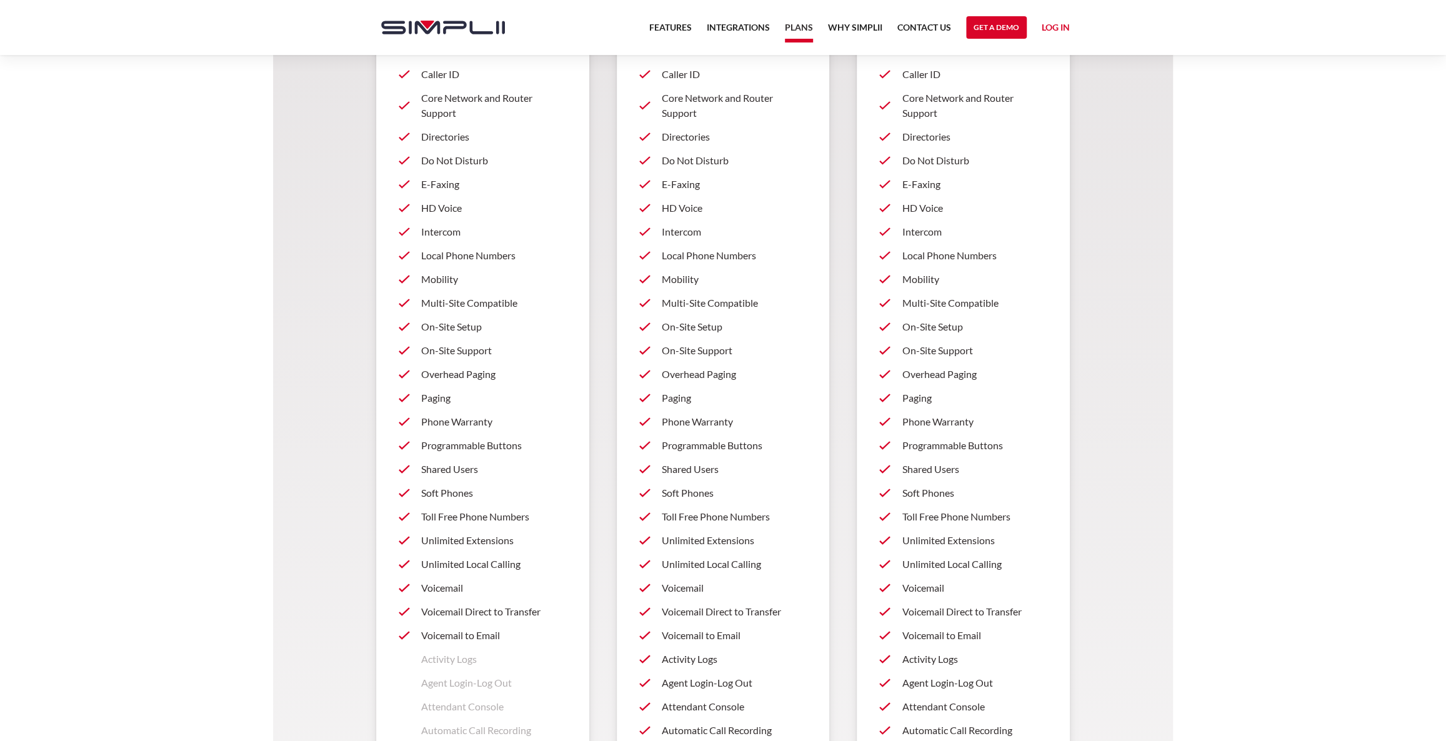
click at [964, 613] on p "Voicemail Direct to Transfer" at bounding box center [975, 611] width 146 height 15
click at [1068, 446] on div "24/7 Support Analog Faxing Auto Attendant Call History Call Park Call Transfer …" at bounding box center [963, 283] width 213 height 727
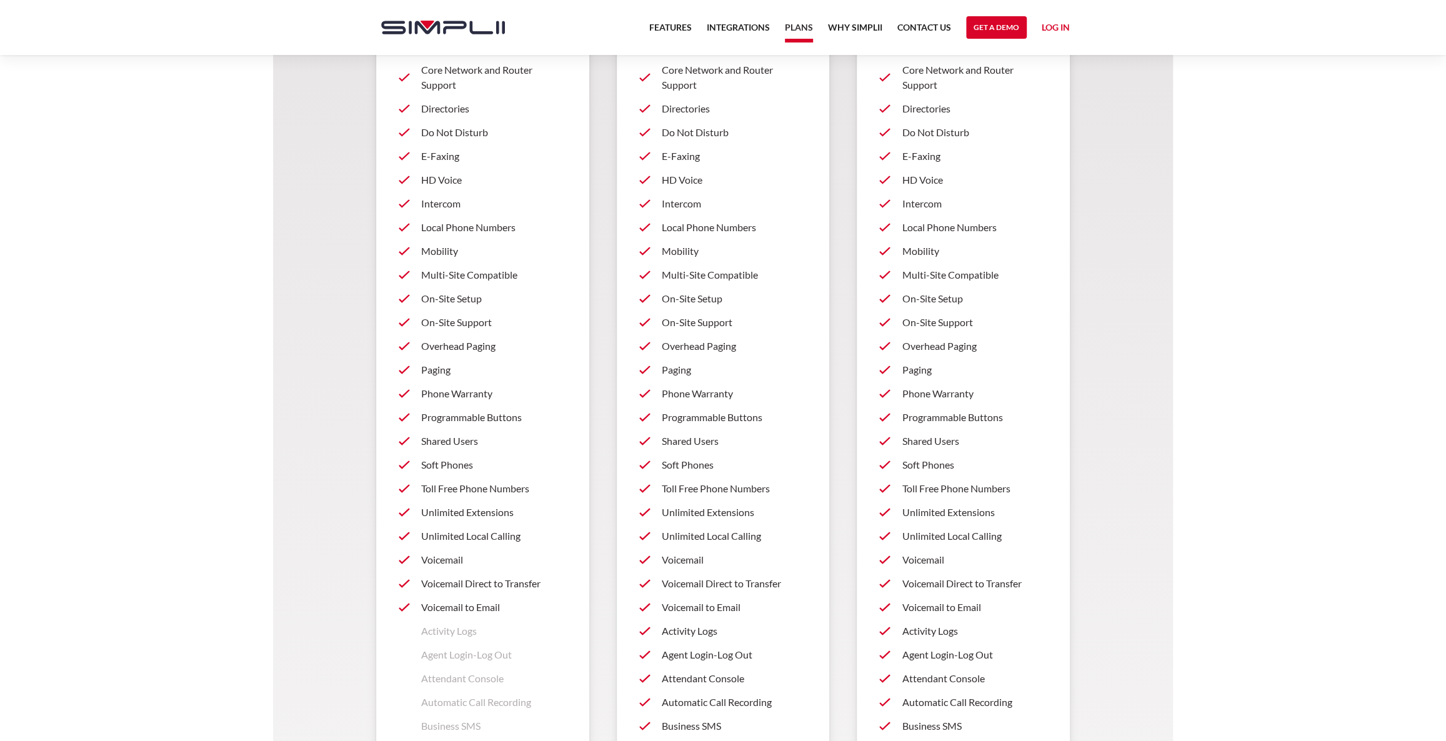
scroll to position [568, 0]
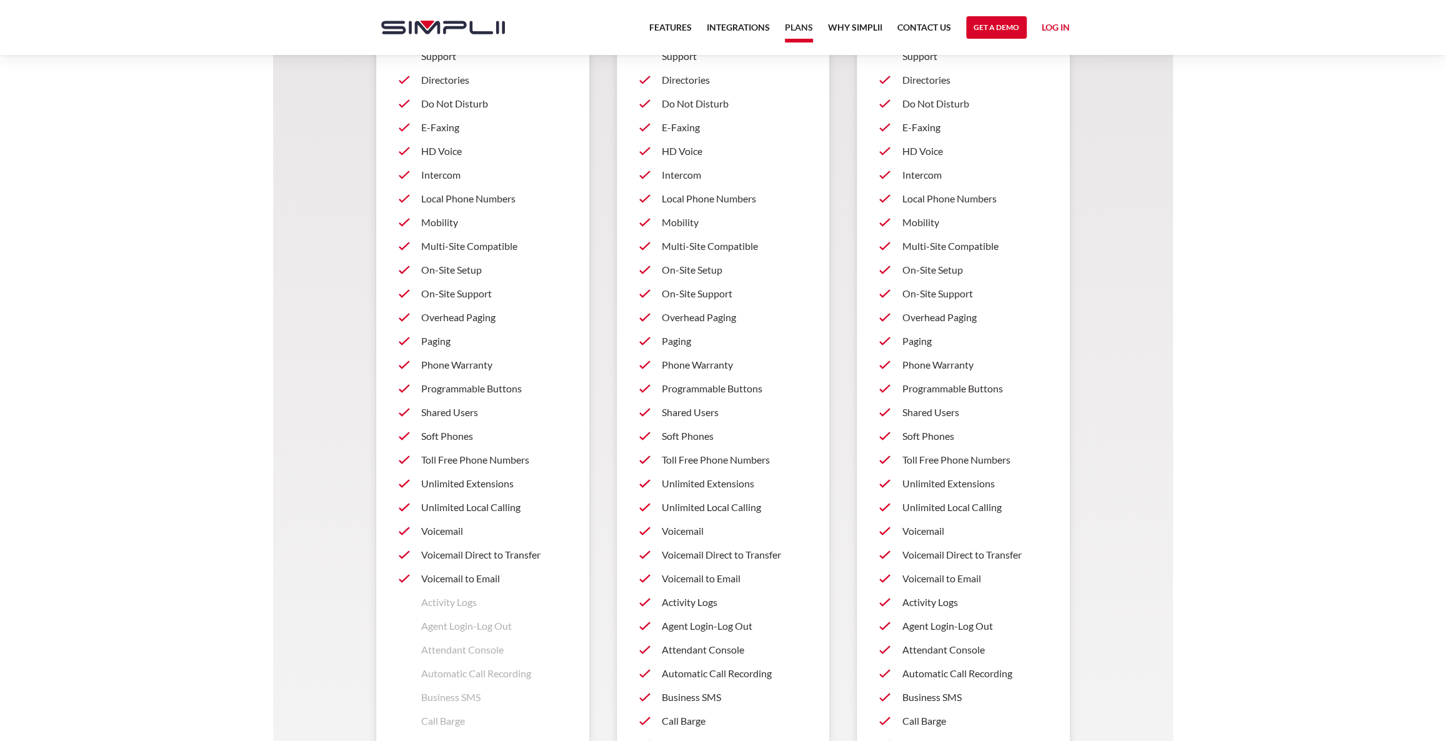
click at [961, 582] on p "Voicemail to Email" at bounding box center [975, 578] width 146 height 15
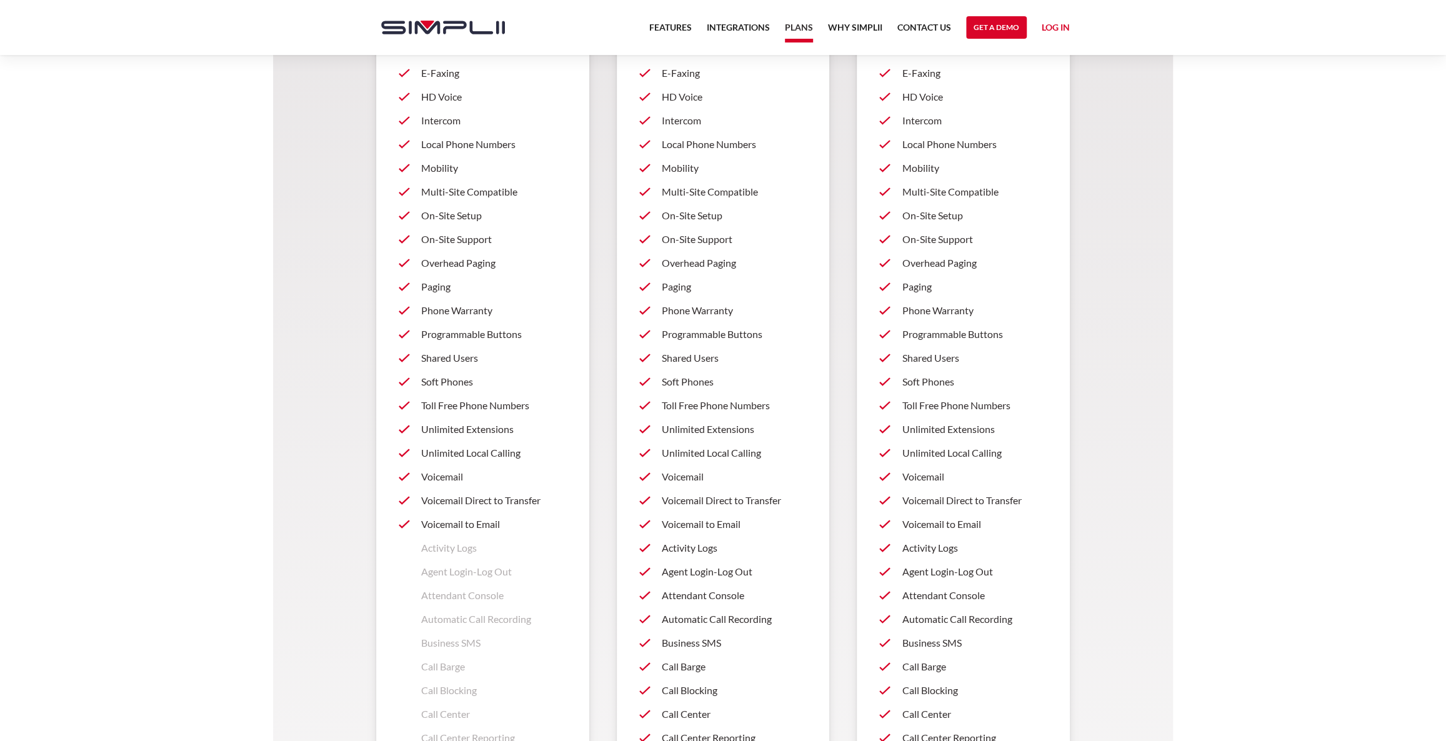
scroll to position [625, 0]
click at [956, 595] on p "Attendant Console" at bounding box center [975, 593] width 146 height 15
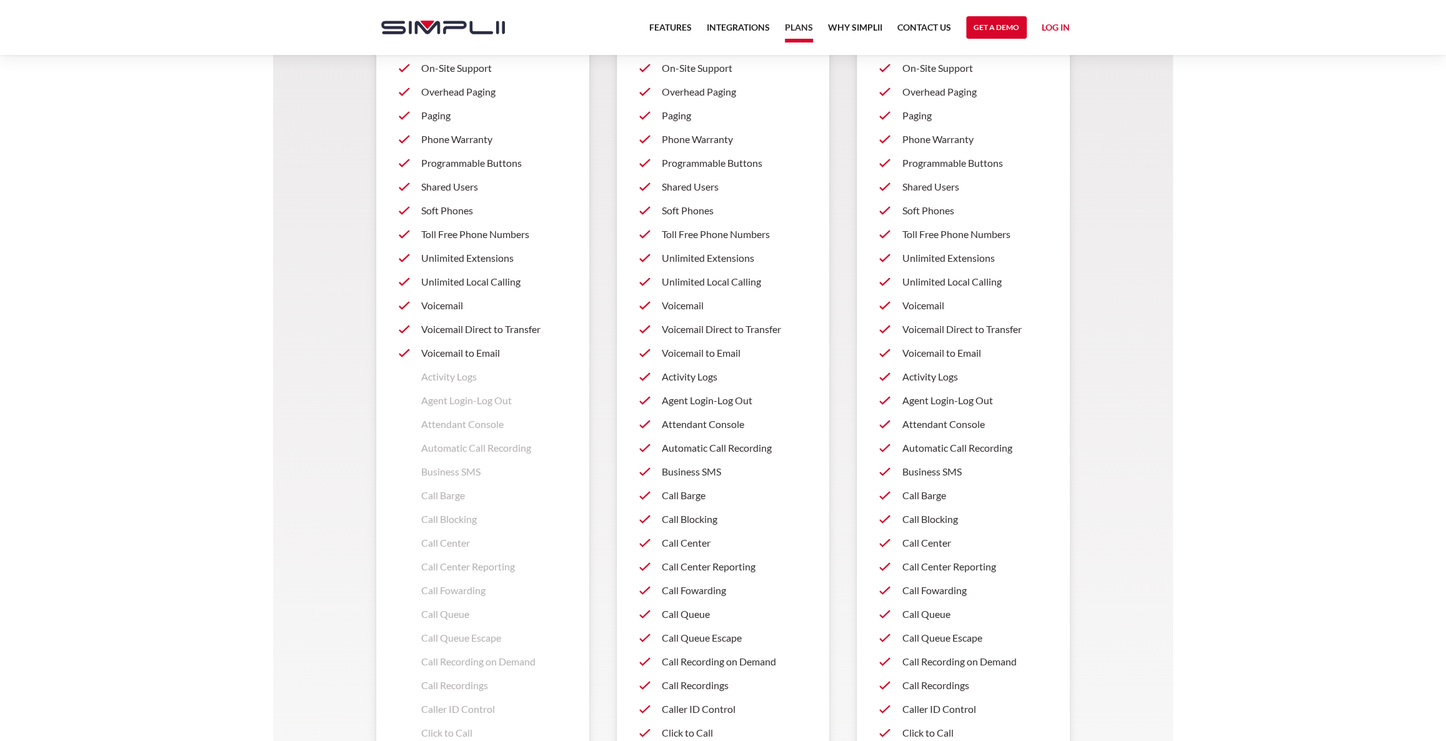
scroll to position [795, 0]
click at [929, 519] on p "Call Blocking" at bounding box center [975, 518] width 146 height 15
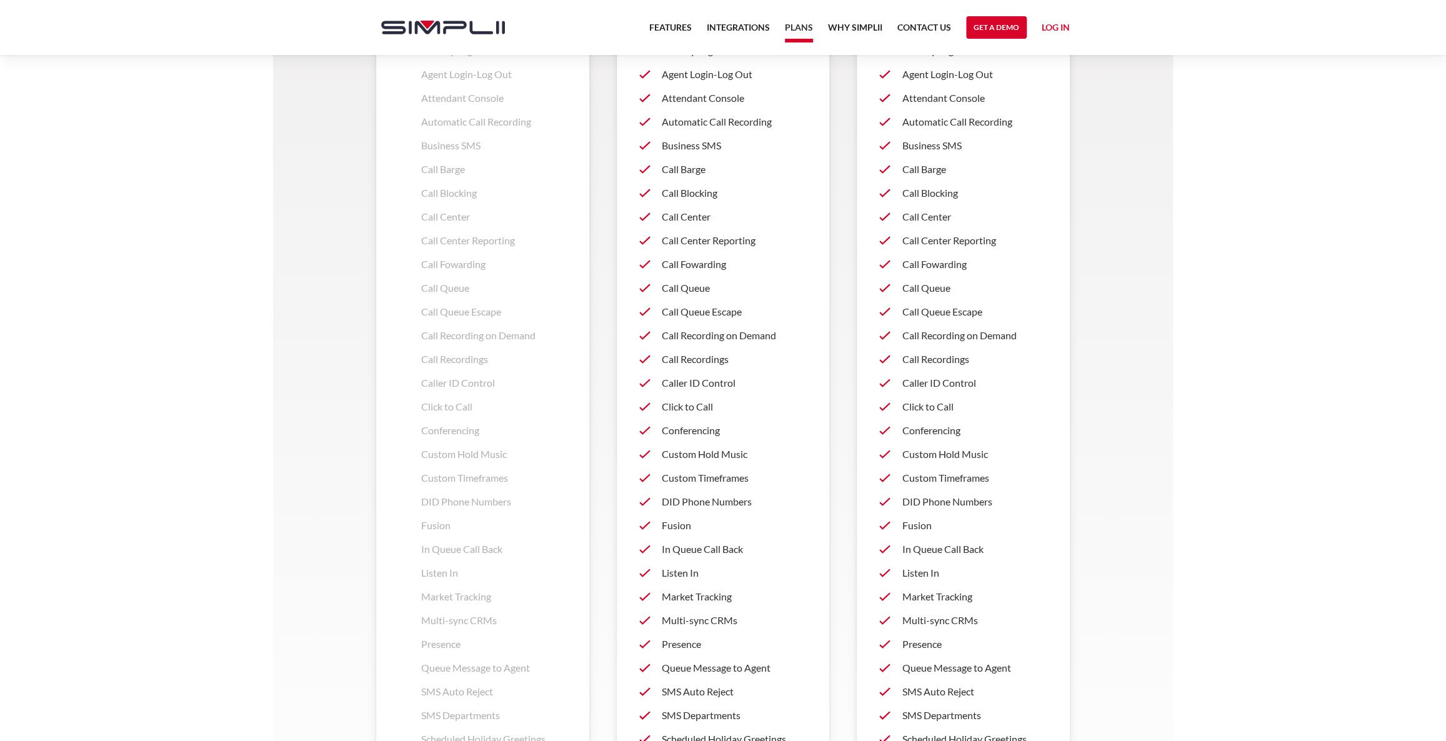
scroll to position [1250, 0]
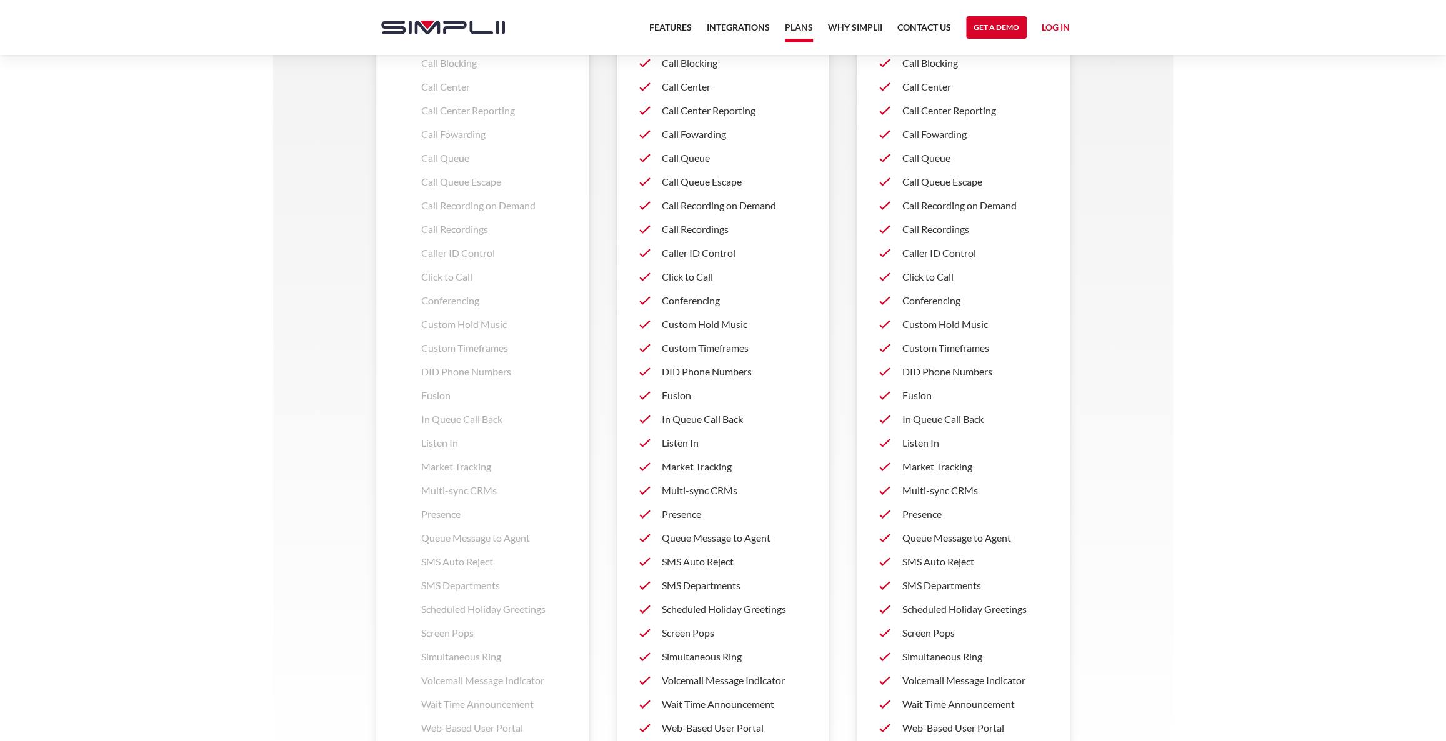
click at [964, 539] on p "Queue Message to Agent" at bounding box center [975, 538] width 146 height 15
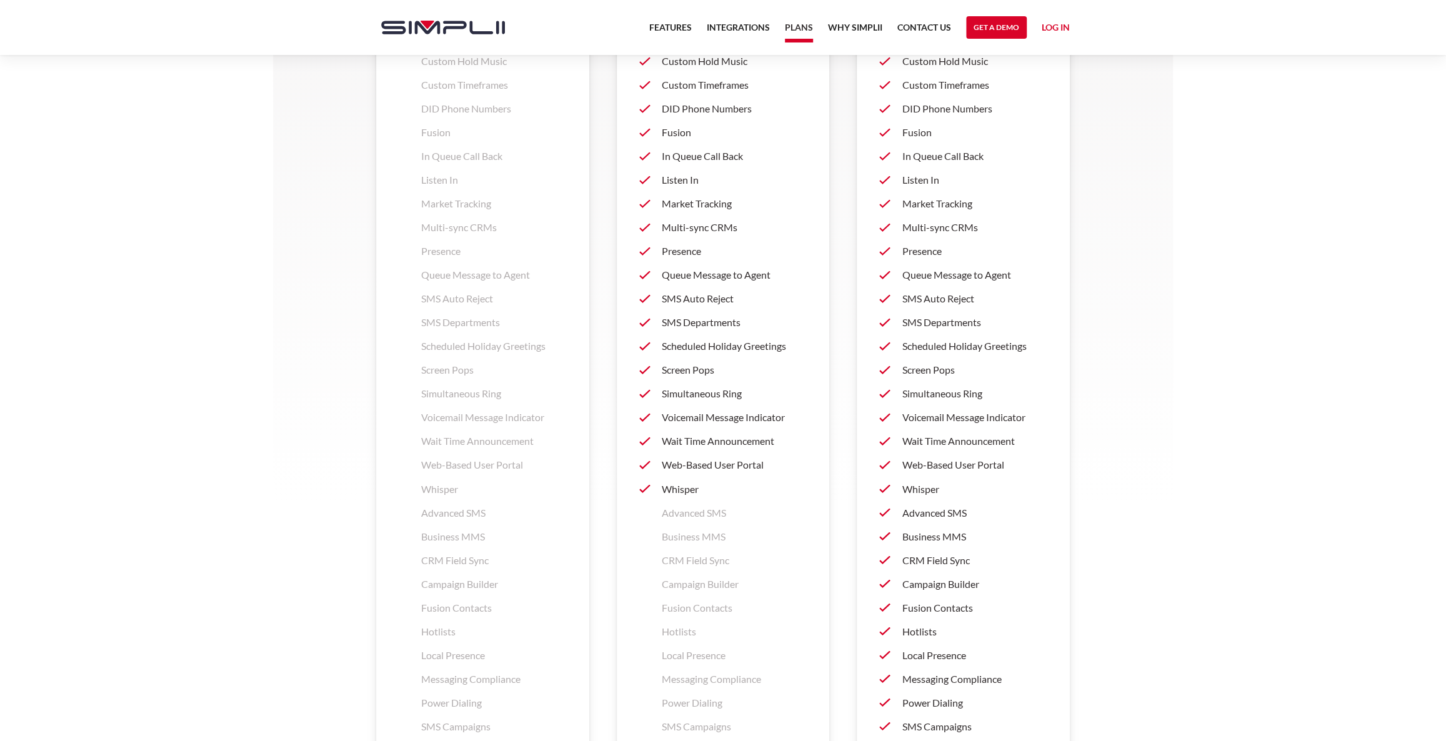
scroll to position [1534, 0]
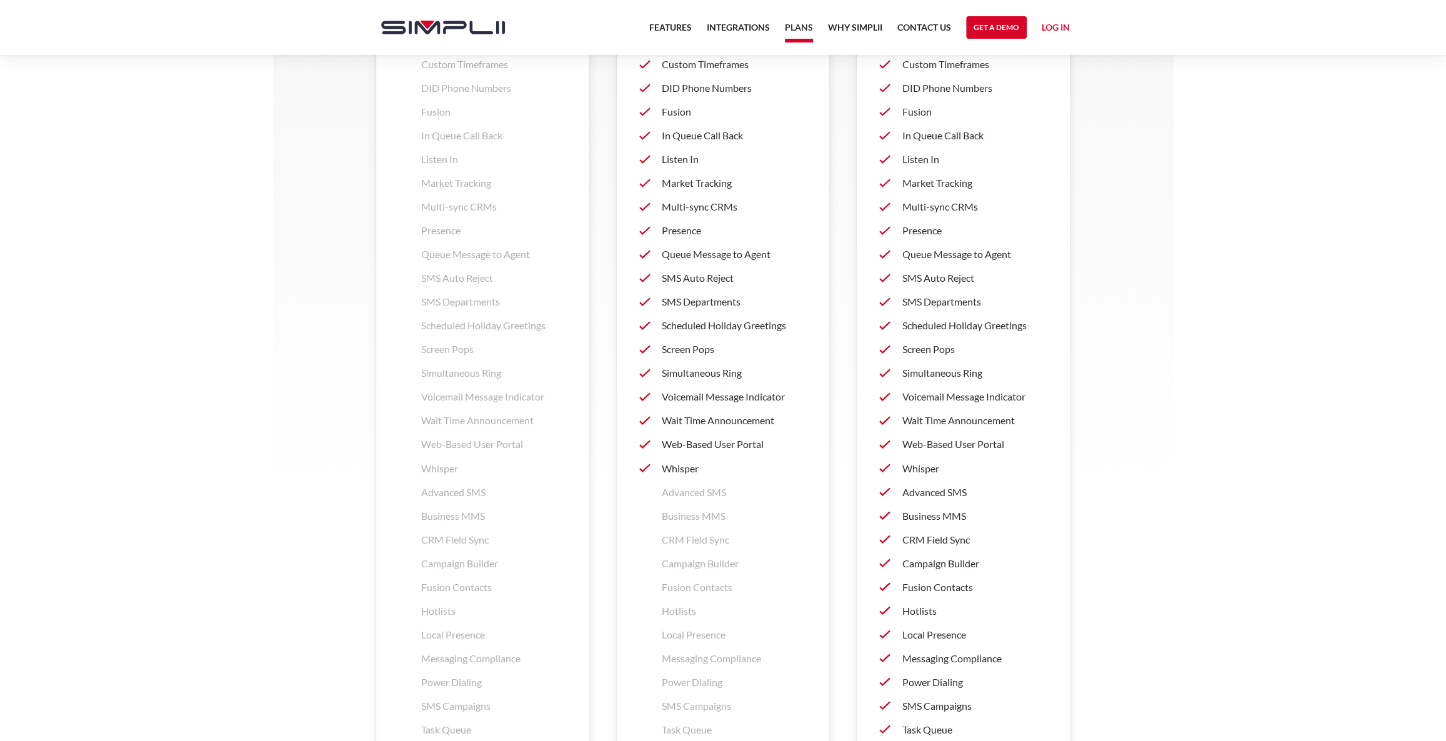
click at [931, 611] on p "Hotlists" at bounding box center [975, 610] width 146 height 15
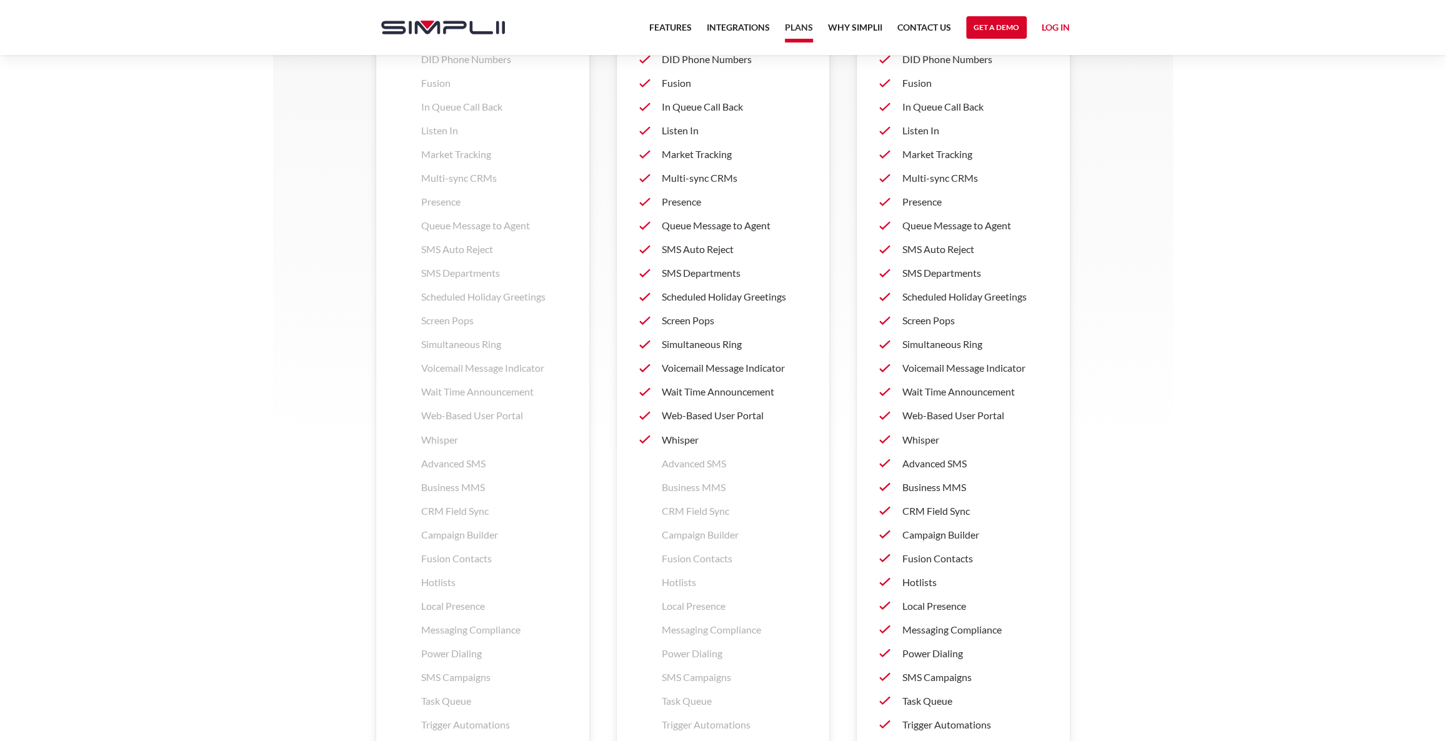
scroll to position [1591, 0]
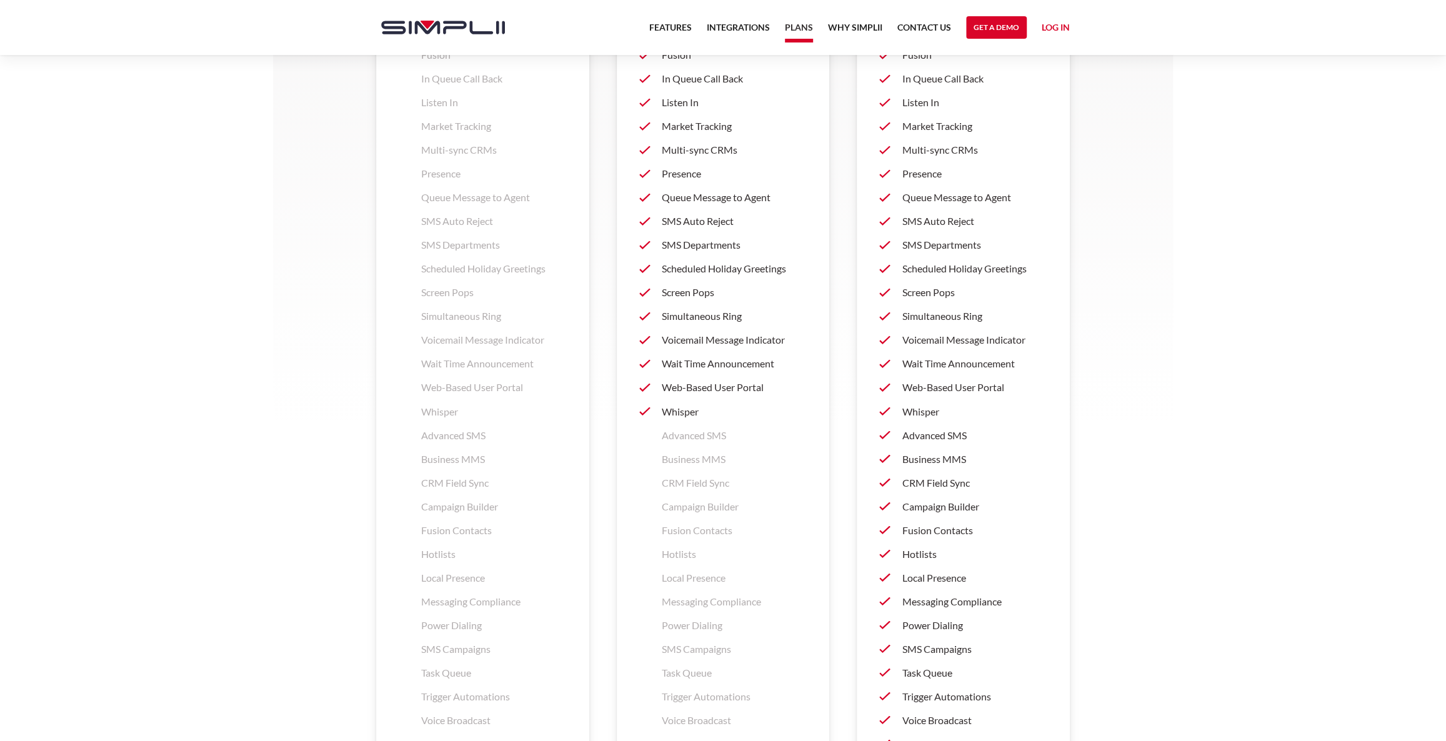
click at [931, 579] on p "Local Presence" at bounding box center [975, 577] width 146 height 15
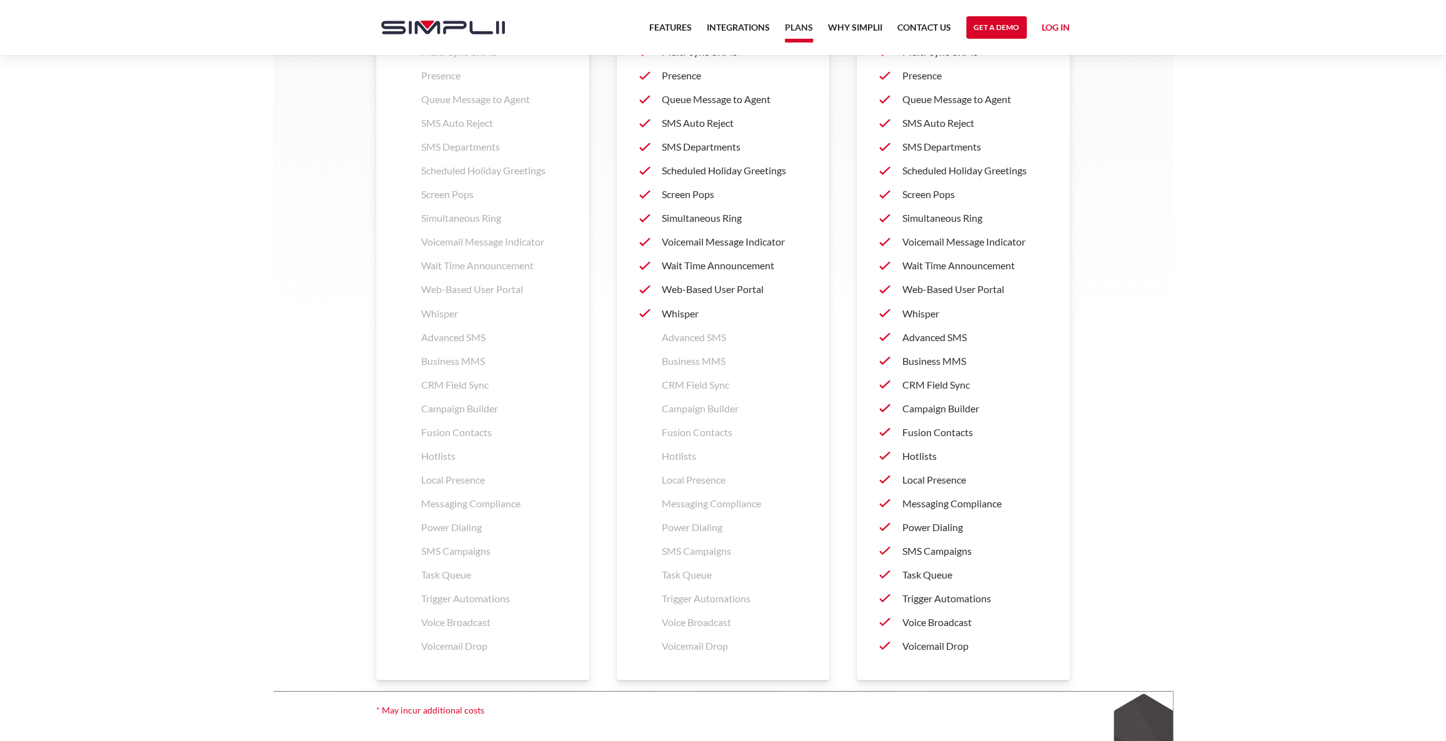
scroll to position [1761, 0]
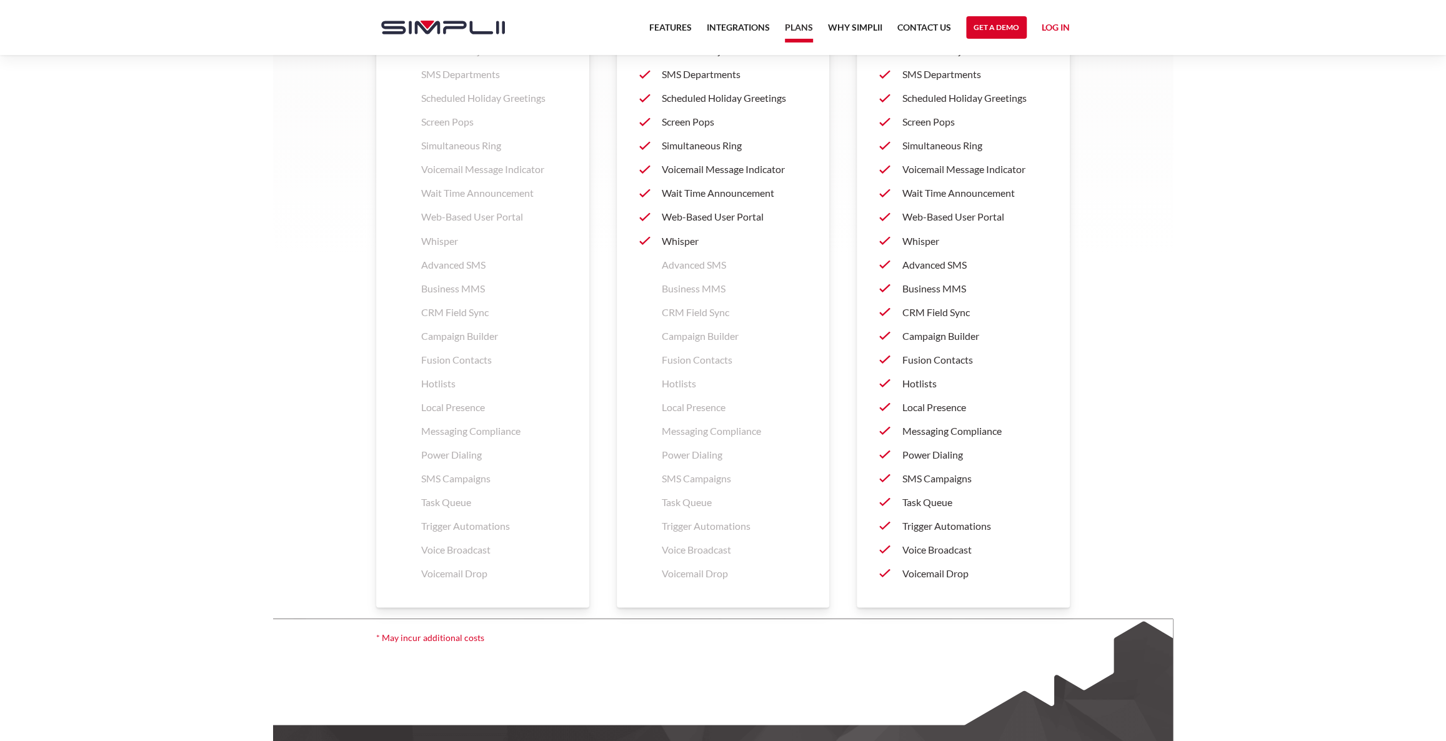
click at [919, 500] on p "Task Queue" at bounding box center [975, 501] width 146 height 15
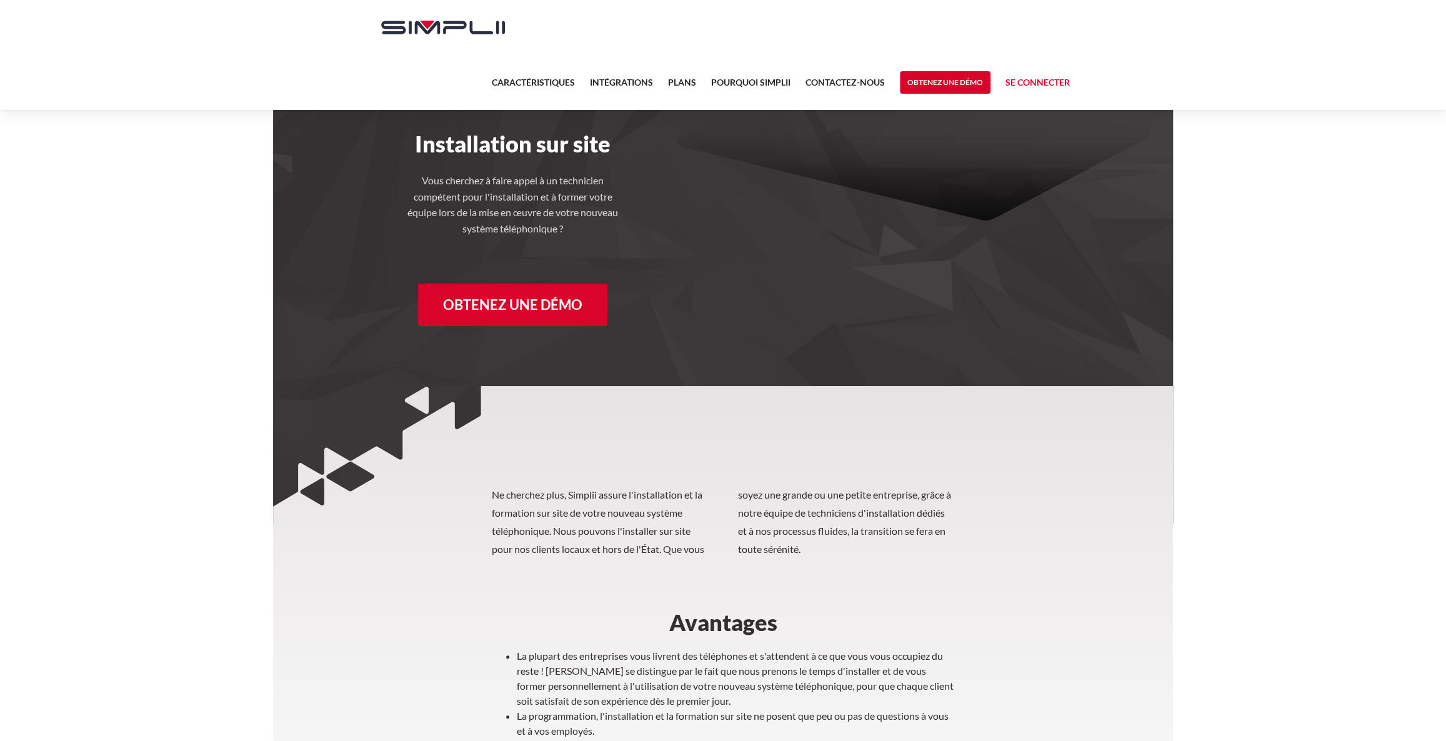
click at [439, 557] on section "Ne cherchez plus, Simplii assure l'installation et la formation sur site de vot…" at bounding box center [723, 681] width 900 height 591
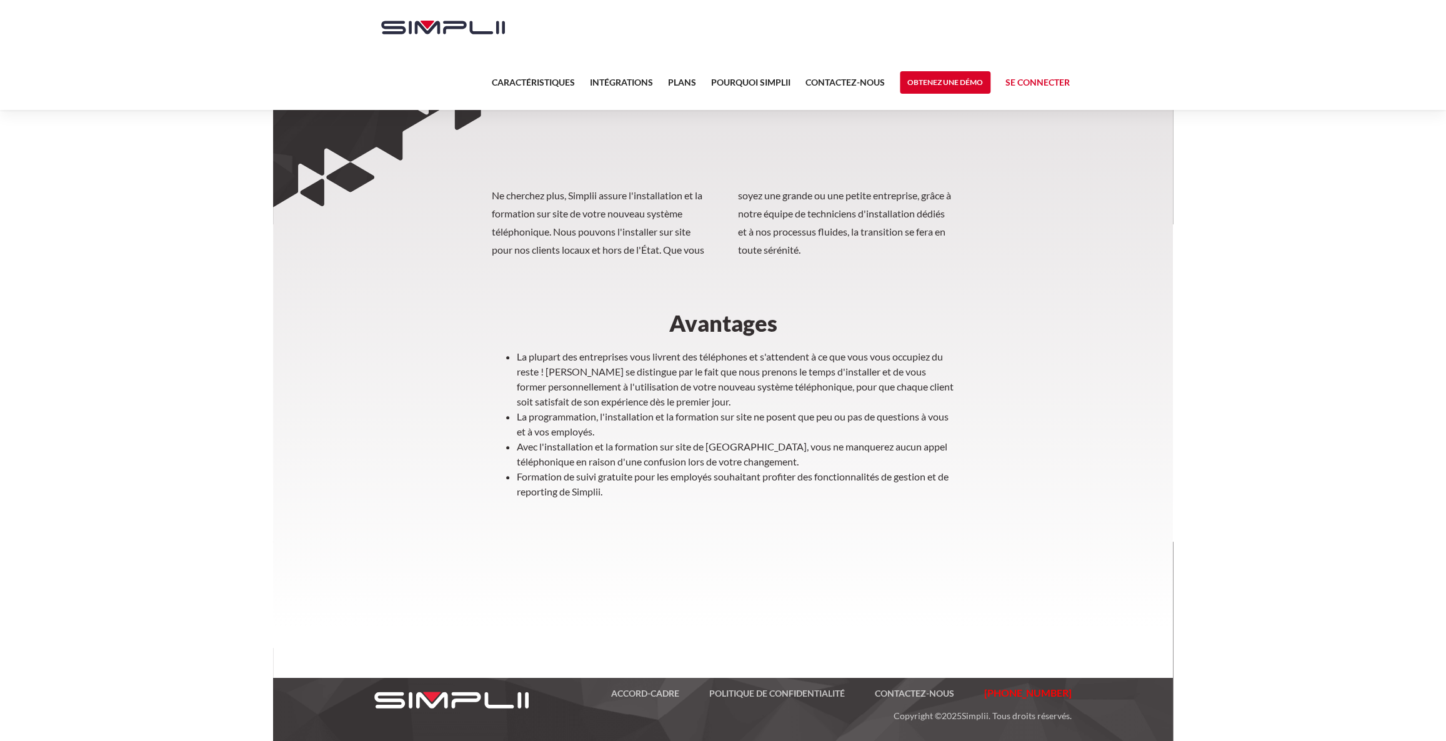
scroll to position [310, 0]
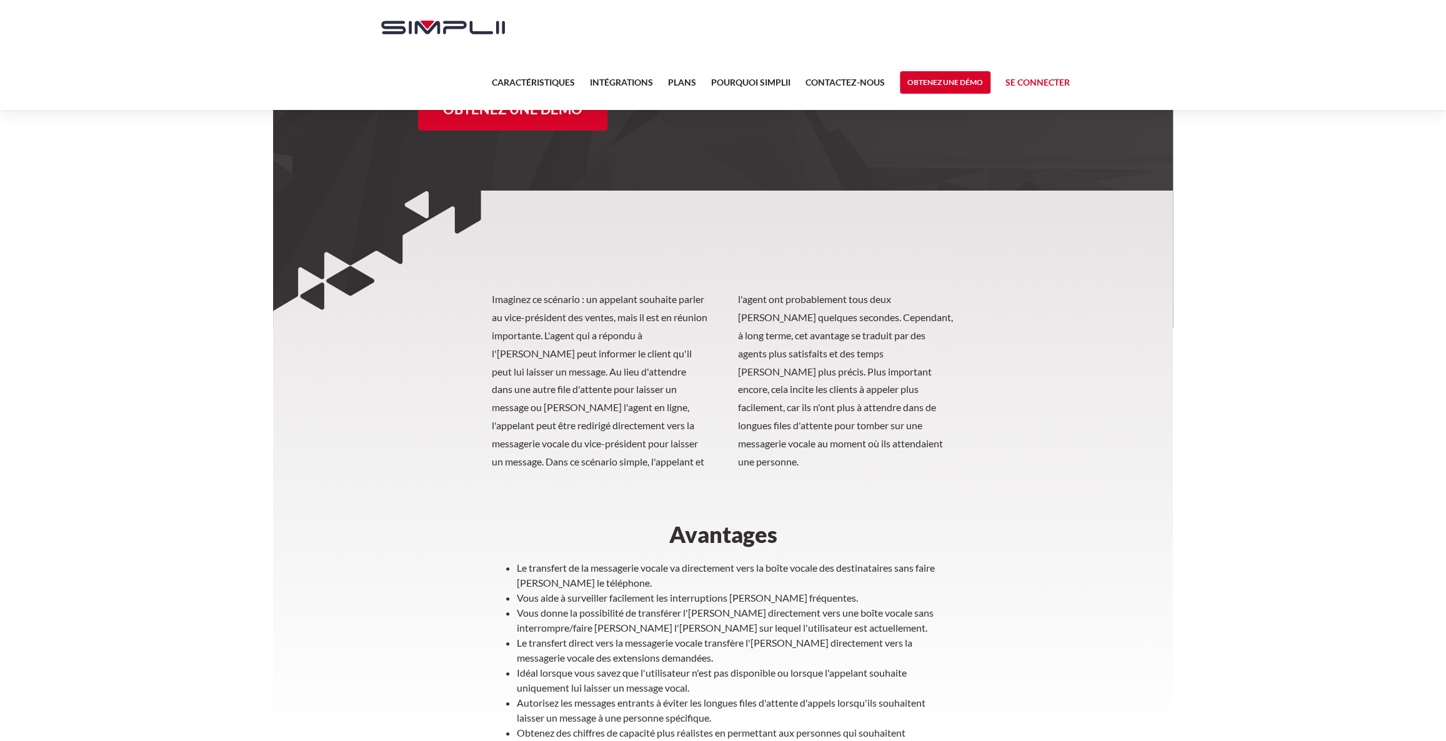
scroll to position [227, 0]
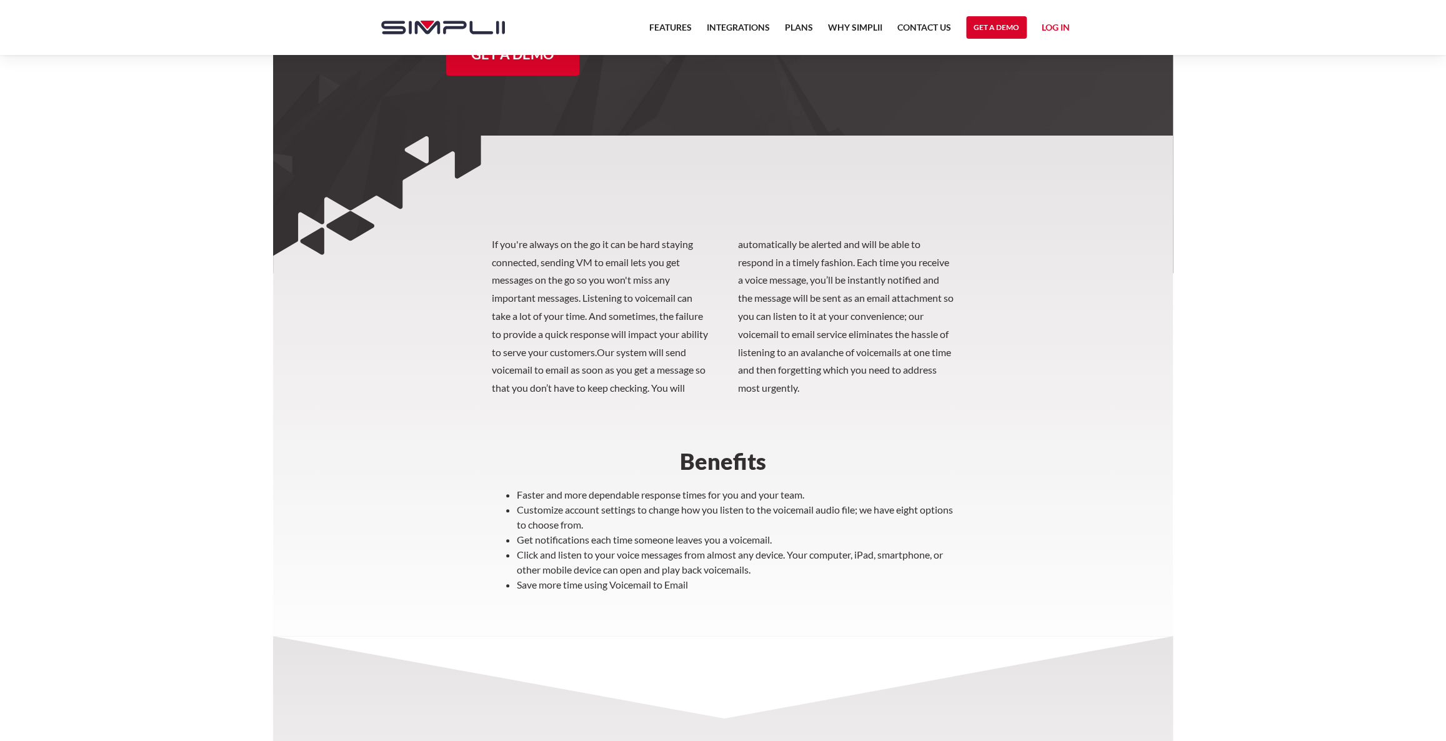
scroll to position [113, 0]
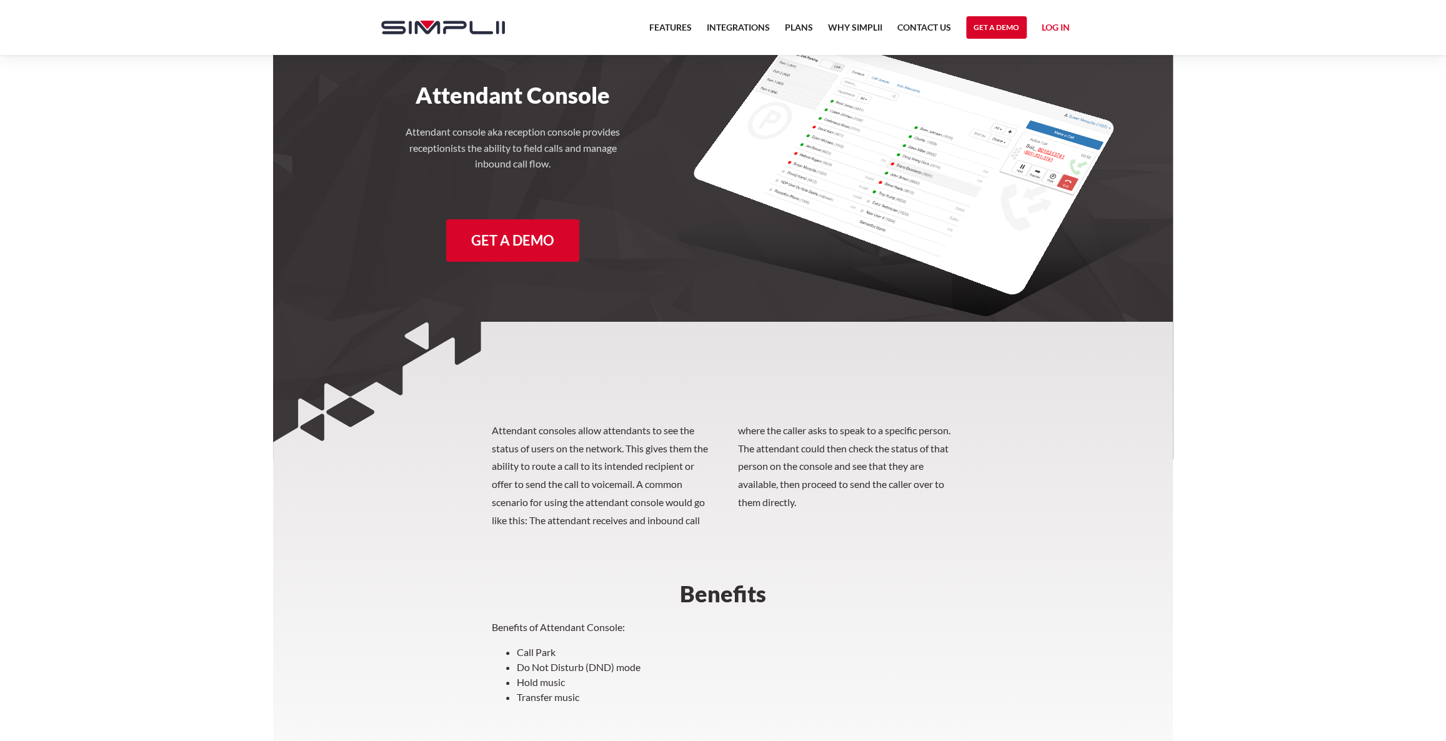
scroll to position [113, 0]
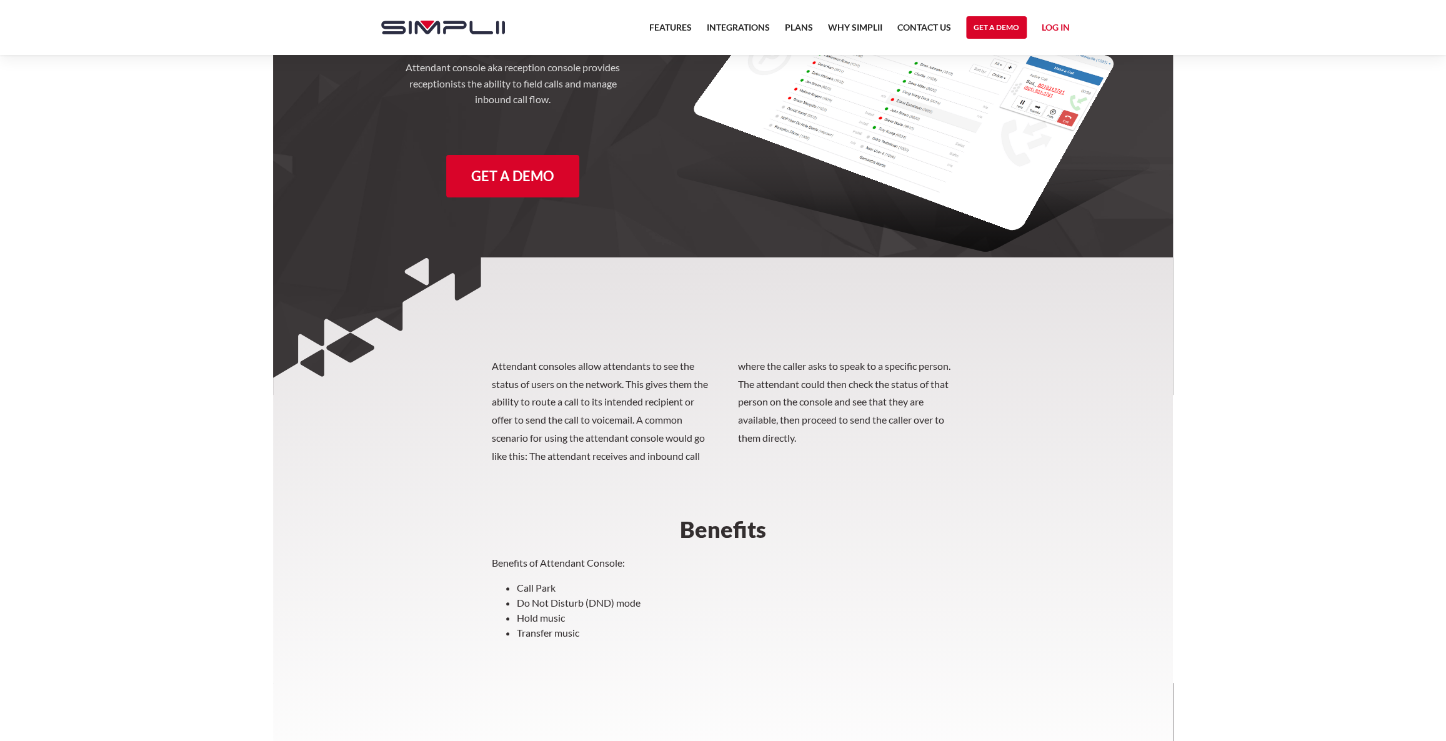
drag, startPoint x: 364, startPoint y: 412, endPoint x: 332, endPoint y: 544, distance: 135.7
click at [332, 544] on section "Attendant consoles allow attendants to see the status of users on the network. …" at bounding box center [723, 538] width 900 height 562
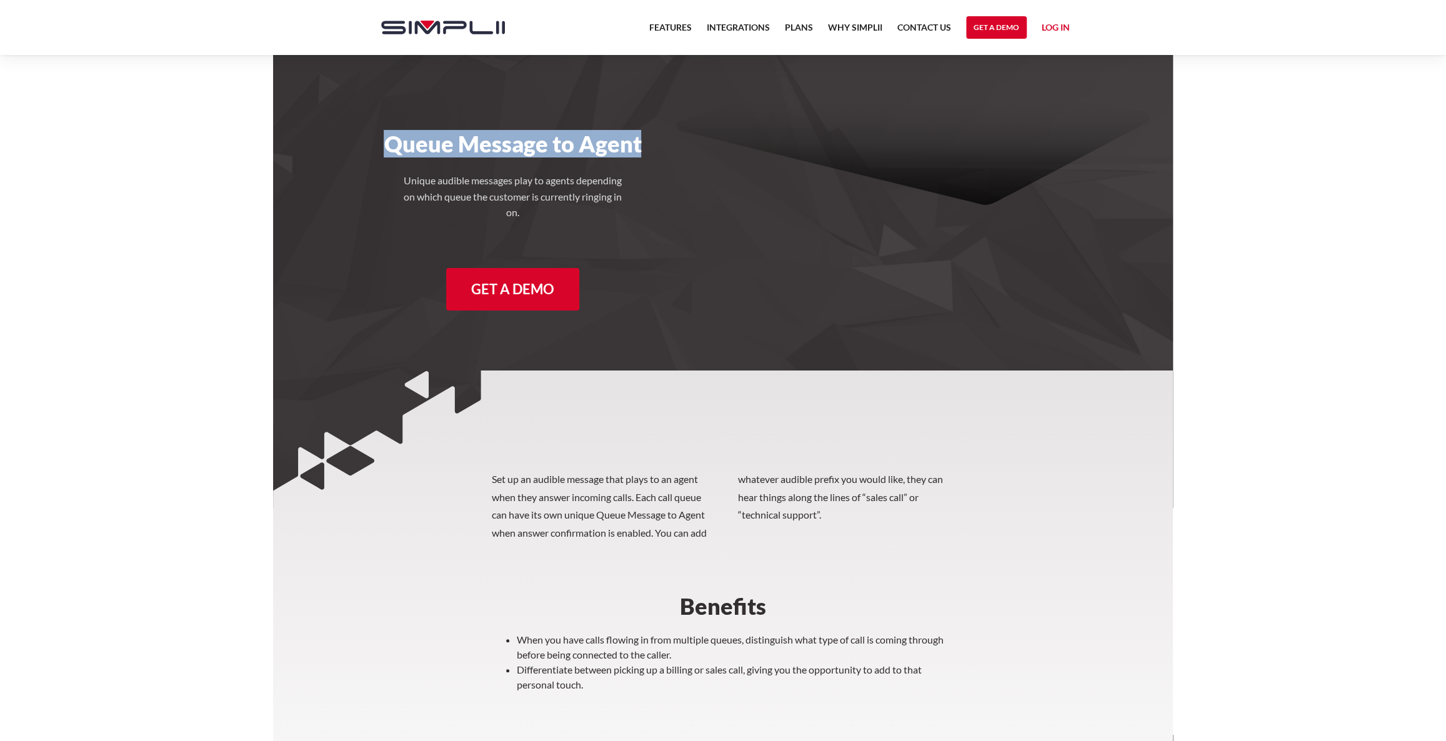
drag, startPoint x: 407, startPoint y: 144, endPoint x: 664, endPoint y: 144, distance: 256.2
click at [664, 144] on div "Queue Message to Agent Unique audible messages play to agents depending on whic…" at bounding box center [722, 188] width 721 height 266
